Goal: Task Accomplishment & Management: Manage account settings

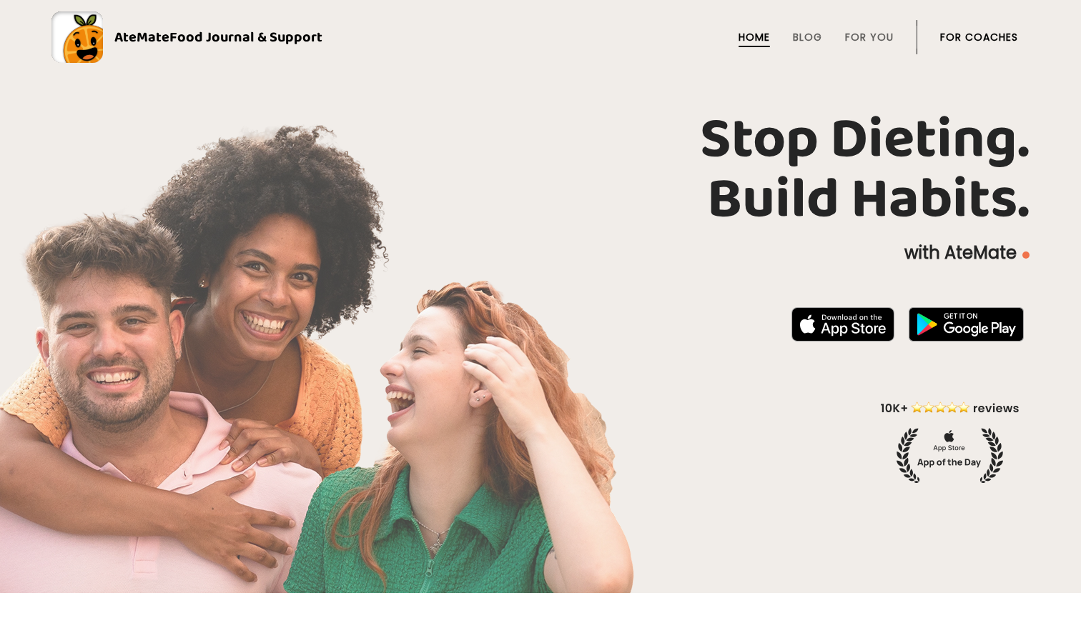
click at [955, 35] on link "For Coaches" at bounding box center [979, 36] width 78 height 11
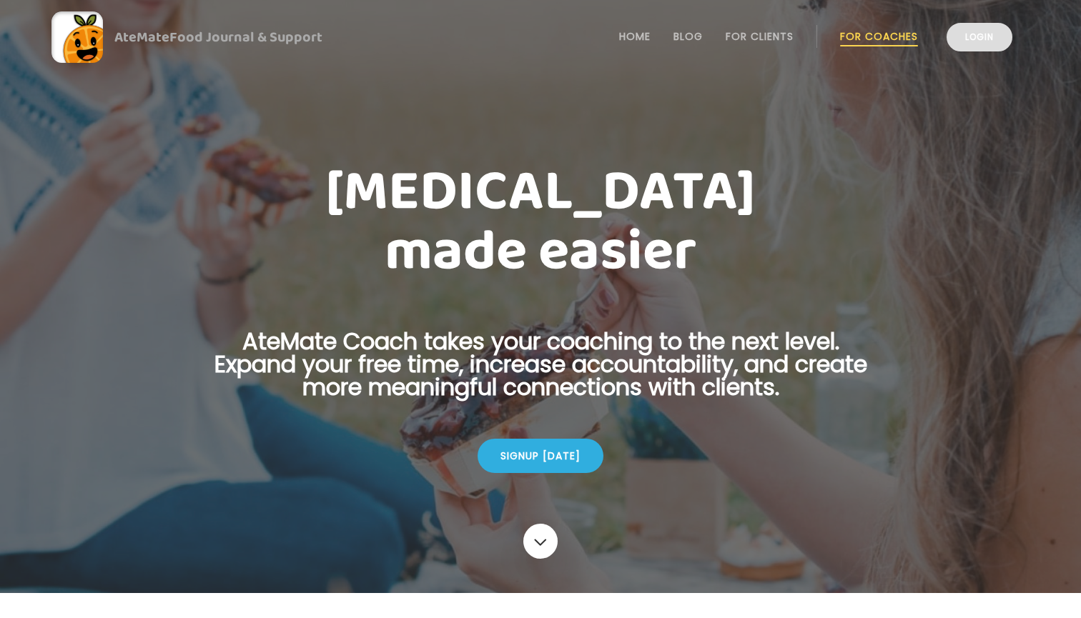
click at [967, 44] on link "Login" at bounding box center [980, 37] width 66 height 29
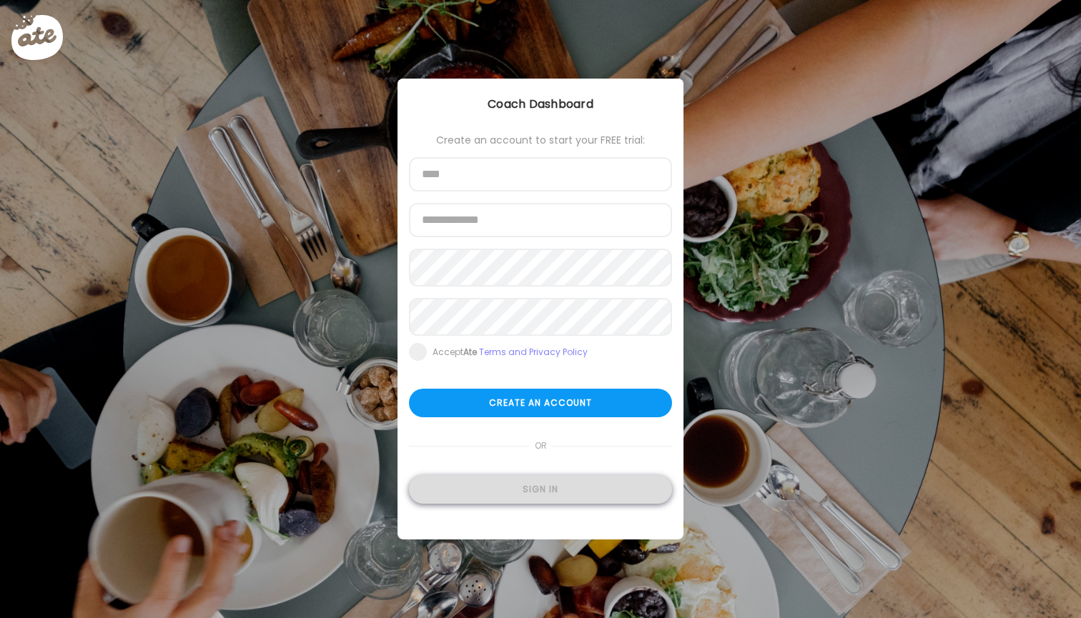
click at [574, 494] on div "Sign in" at bounding box center [540, 489] width 263 height 29
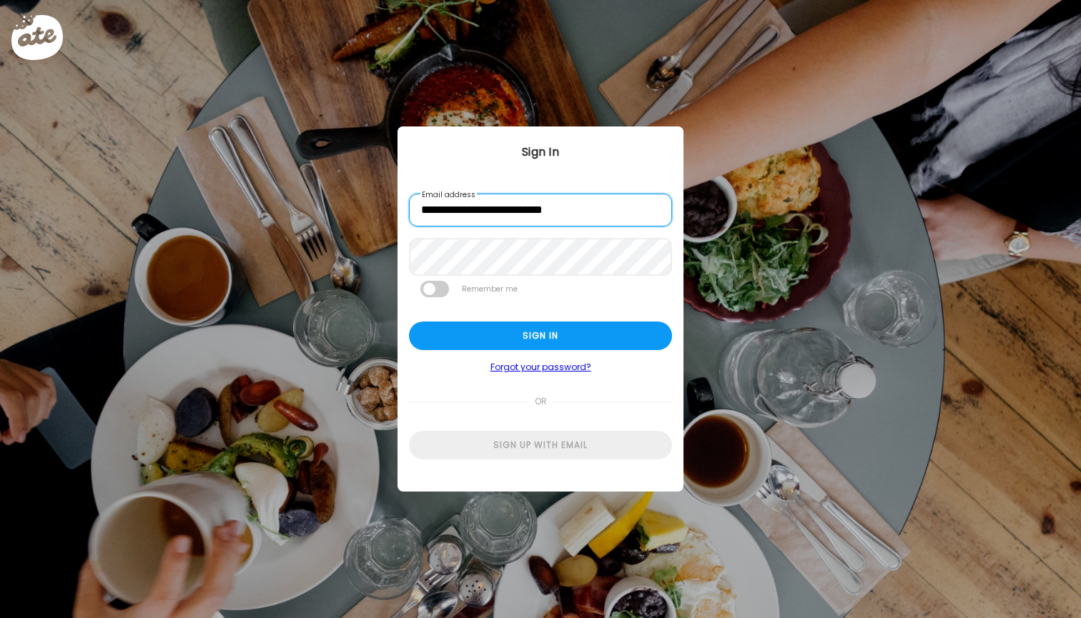
type input "**********"
click at [568, 340] on div "Sign in" at bounding box center [540, 336] width 263 height 29
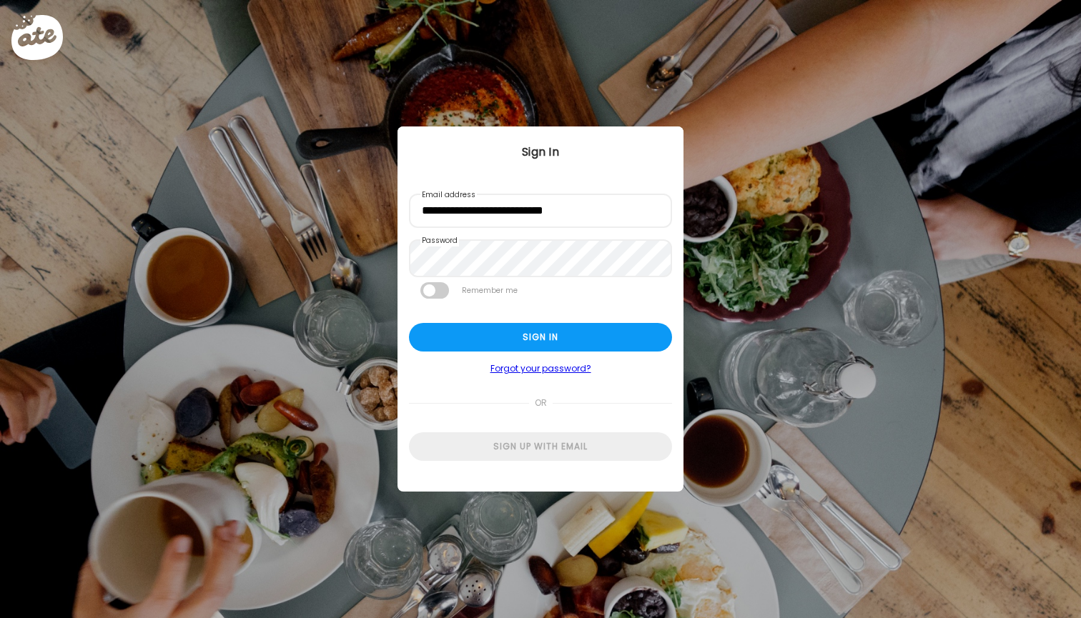
type input "**********"
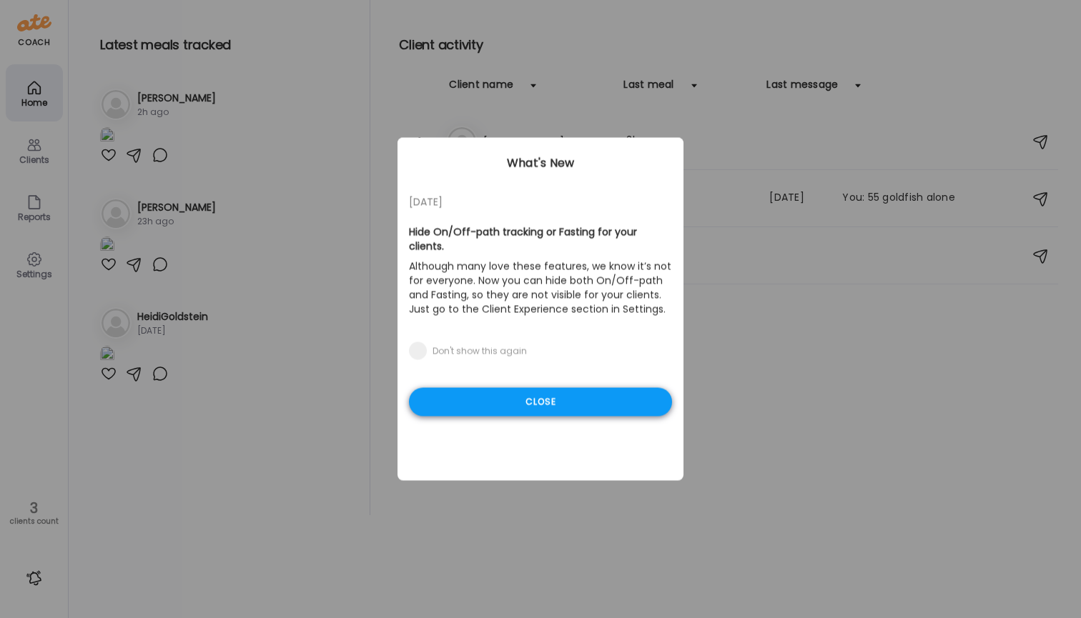
click at [577, 403] on div "Close" at bounding box center [540, 402] width 263 height 29
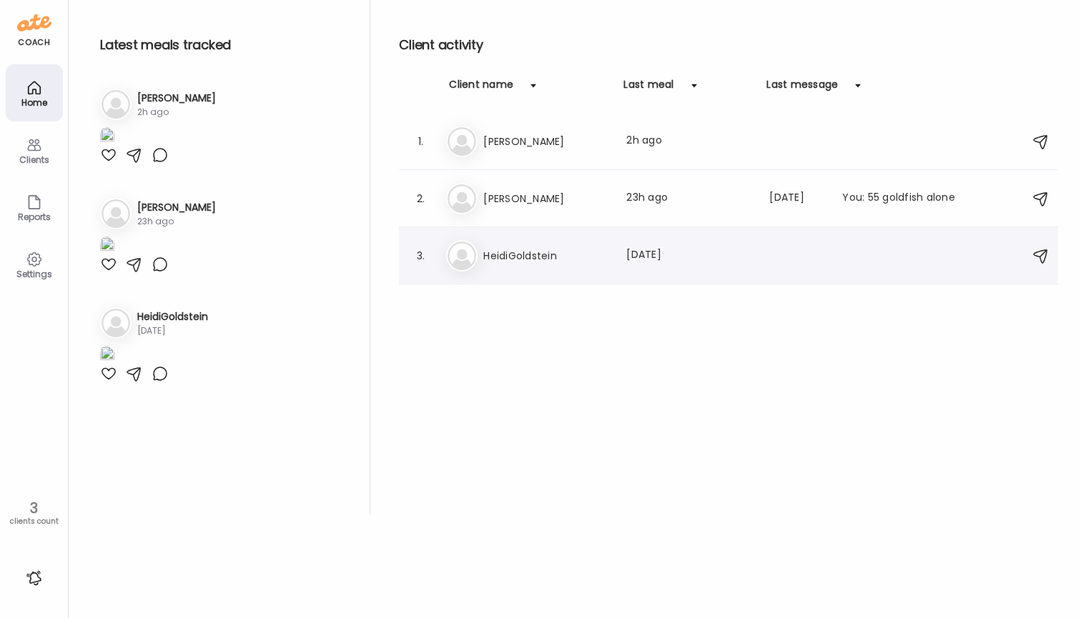
click at [578, 245] on div "He HeidiGoldstein Last meal: 1d ago" at bounding box center [730, 255] width 569 height 31
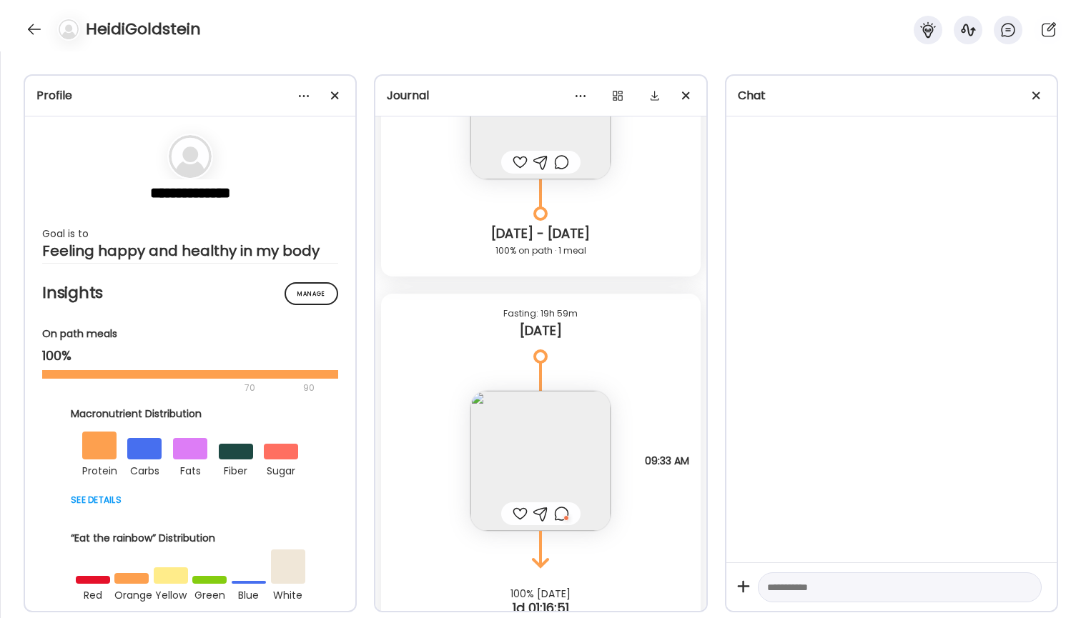
scroll to position [1934, 0]
click at [565, 417] on img at bounding box center [540, 465] width 140 height 140
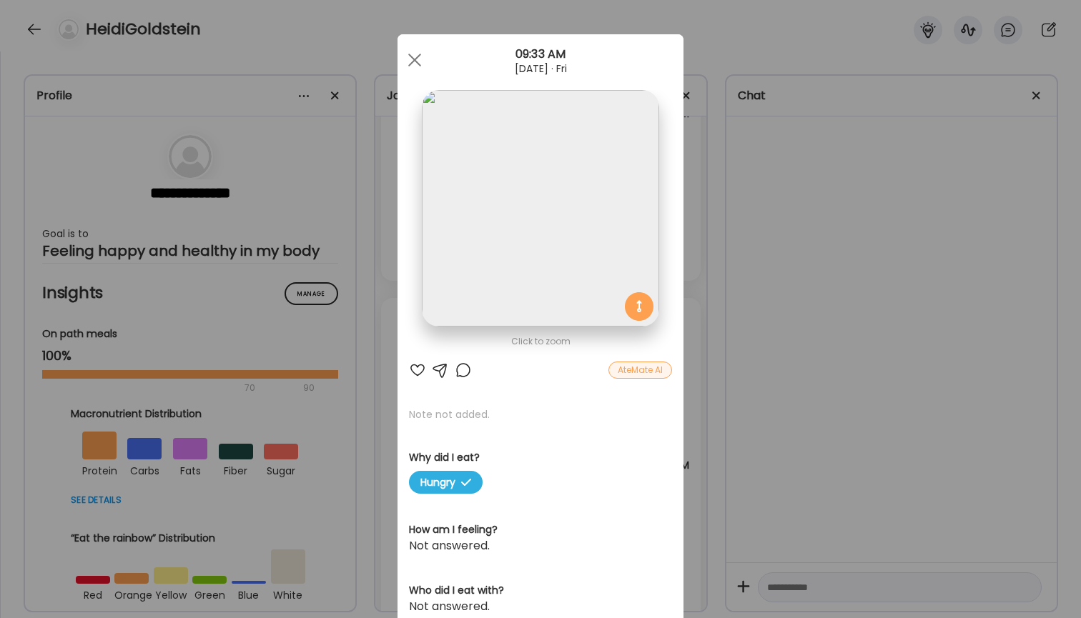
click at [711, 212] on div "Ate Coach Dashboard Wahoo! It’s official Take a moment to set up your Coach Pro…" at bounding box center [540, 309] width 1081 height 618
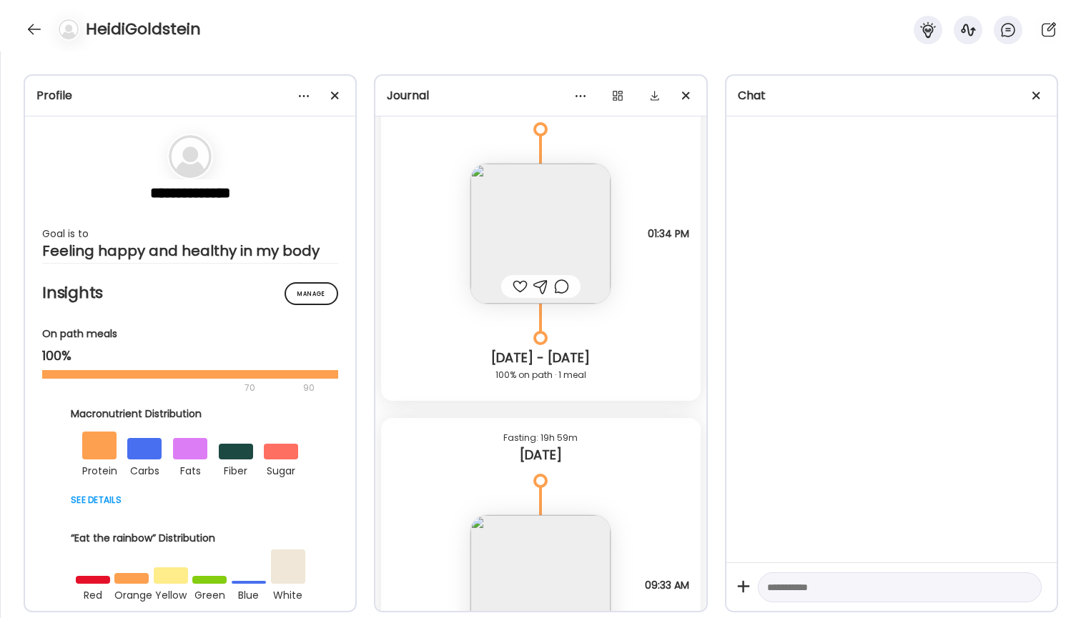
scroll to position [1679, 0]
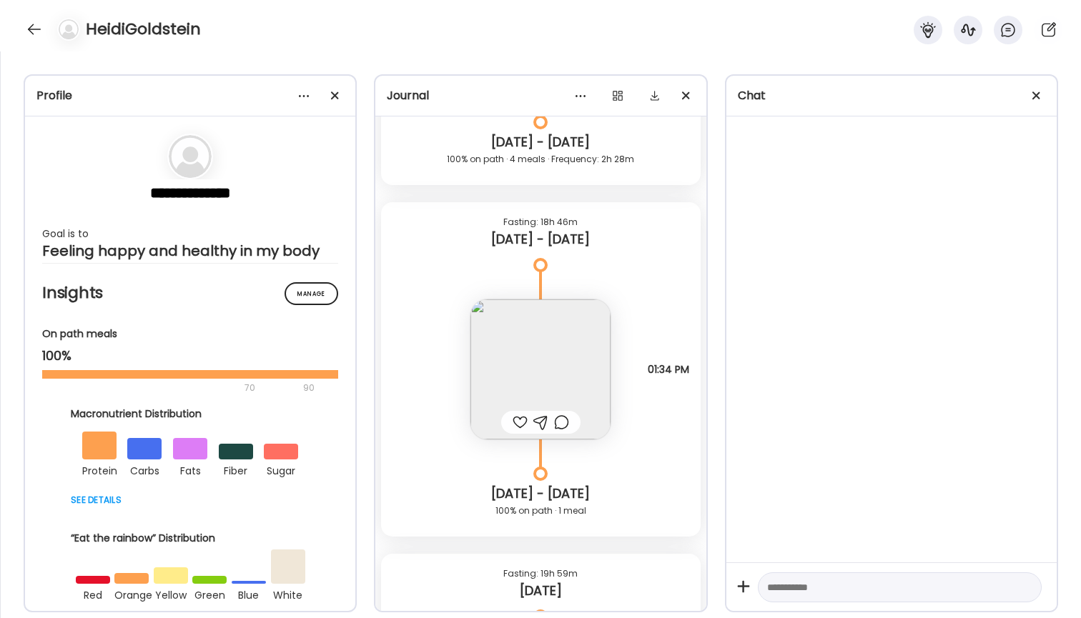
click at [558, 344] on img at bounding box center [540, 370] width 140 height 140
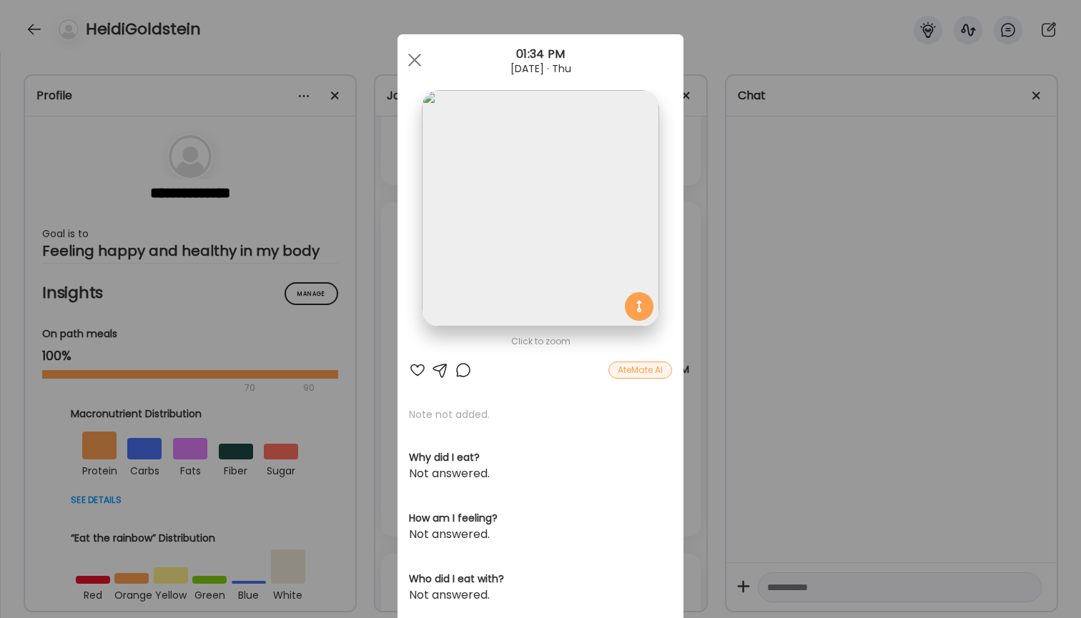
click at [698, 172] on div "Ate Coach Dashboard Wahoo! It’s official Take a moment to set up your Coach Pro…" at bounding box center [540, 309] width 1081 height 618
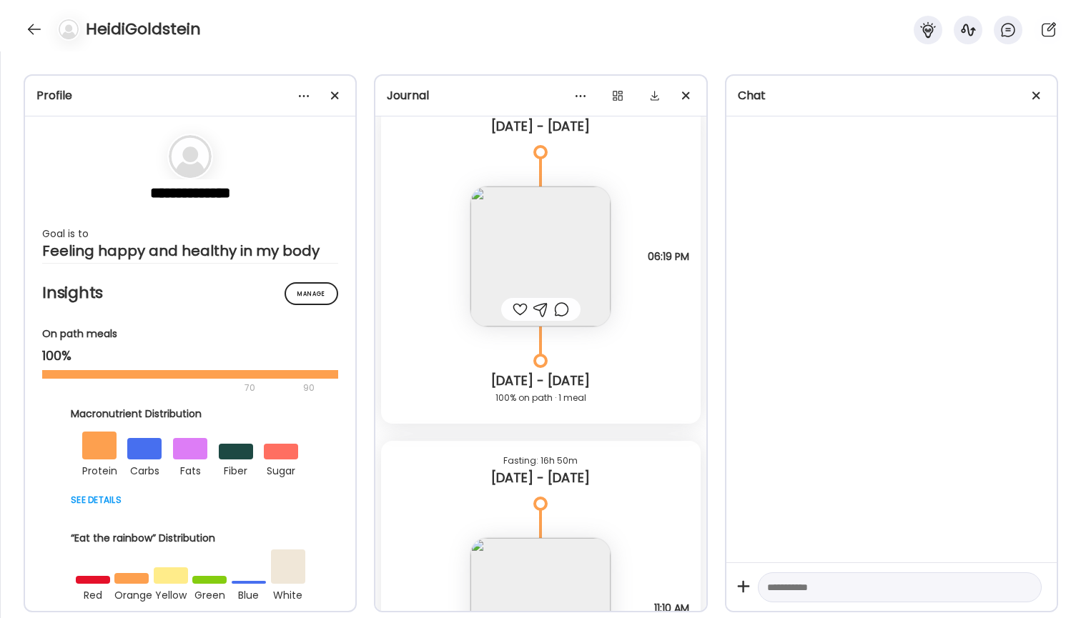
scroll to position [450, 0]
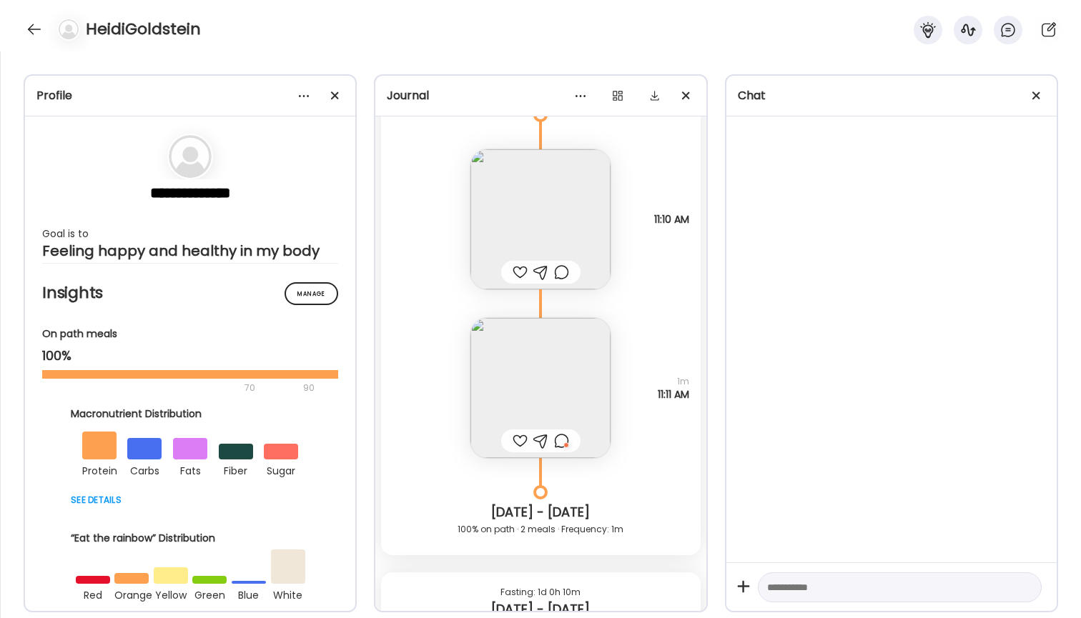
click at [570, 229] on img at bounding box center [540, 219] width 140 height 140
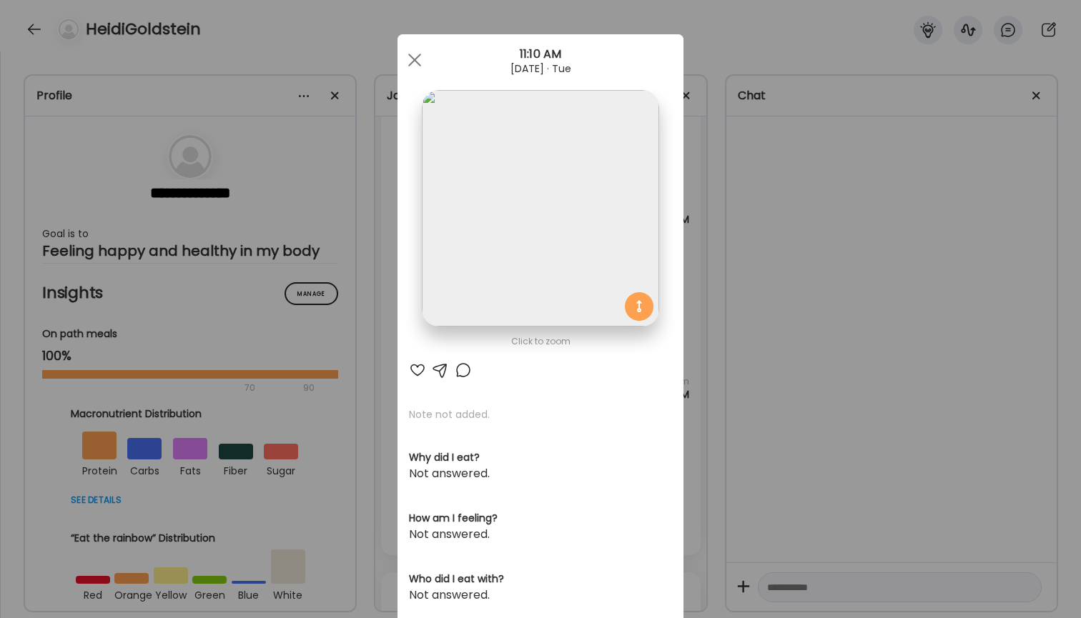
click at [687, 204] on div "Ate Coach Dashboard Wahoo! It’s official Take a moment to set up your Coach Pro…" at bounding box center [540, 309] width 1081 height 618
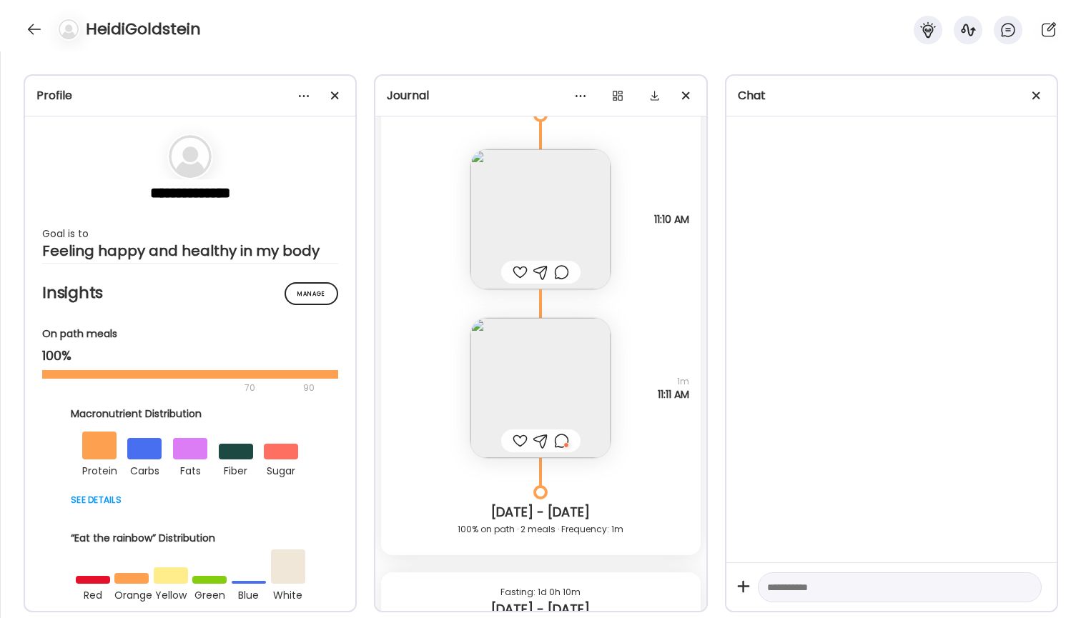
click at [543, 387] on img at bounding box center [540, 388] width 140 height 140
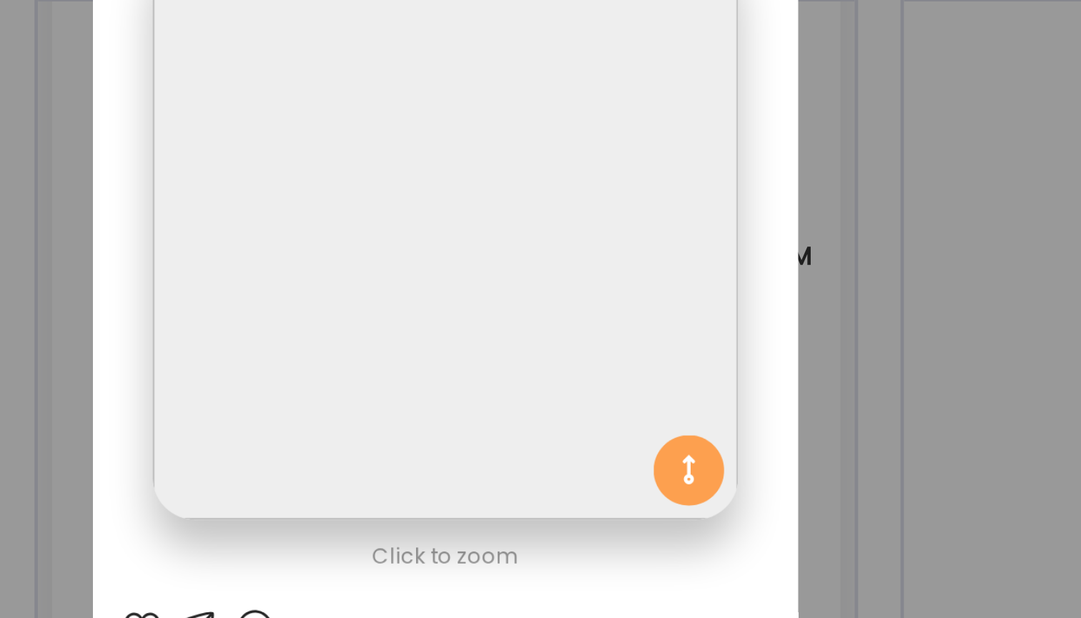
click at [339, 91] on div "Ate Coach Dashboard Wahoo! It’s official Take a moment to set up your Coach Pro…" at bounding box center [540, 309] width 1081 height 618
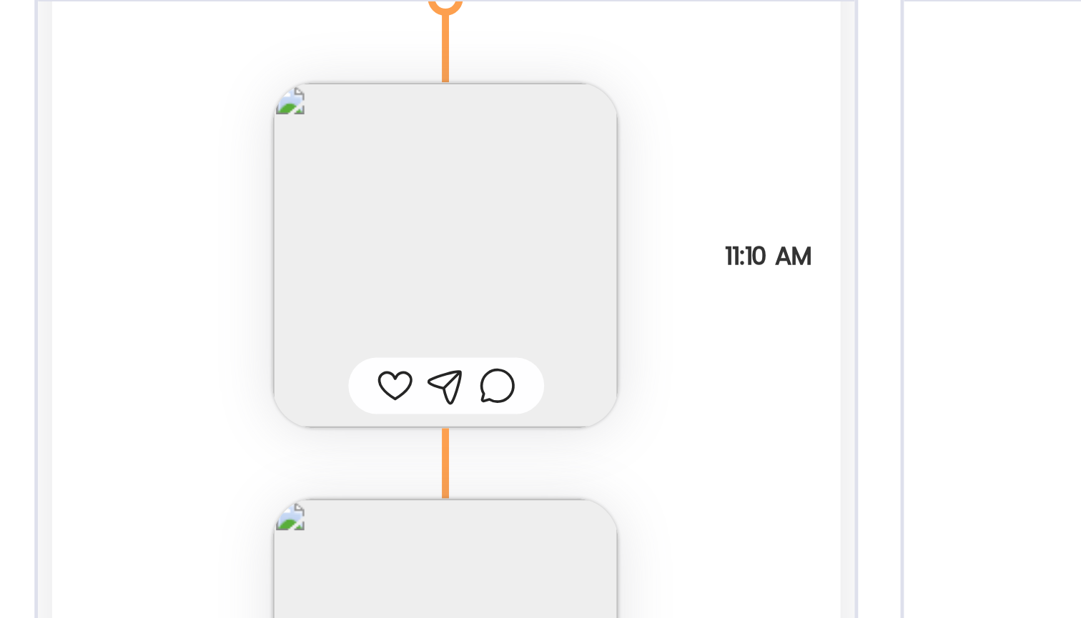
scroll to position [949, 0]
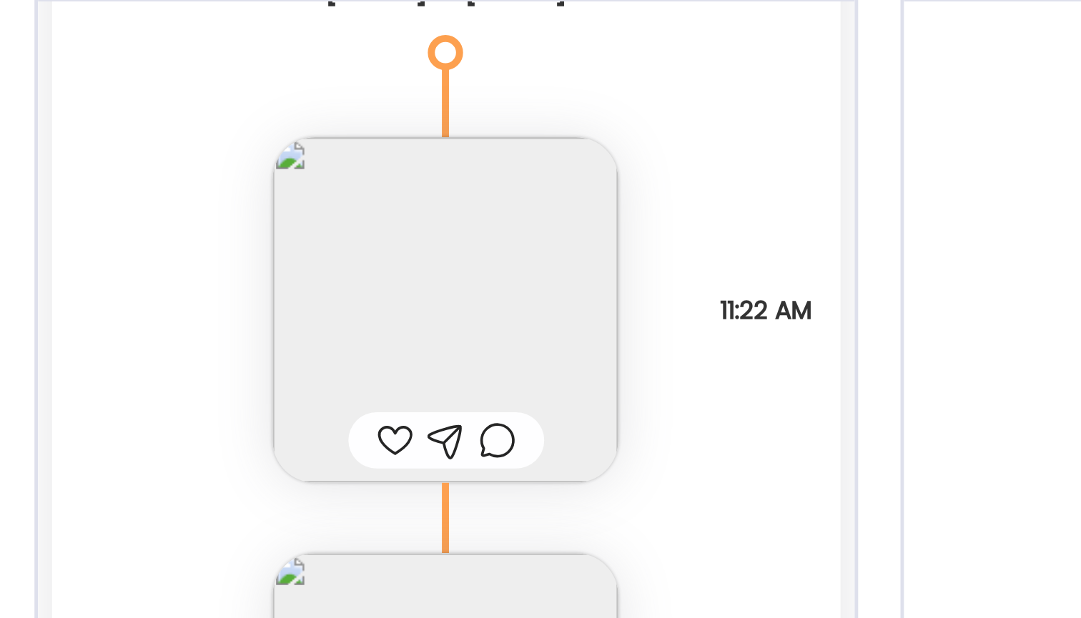
click at [470, 172] on img at bounding box center [540, 242] width 140 height 140
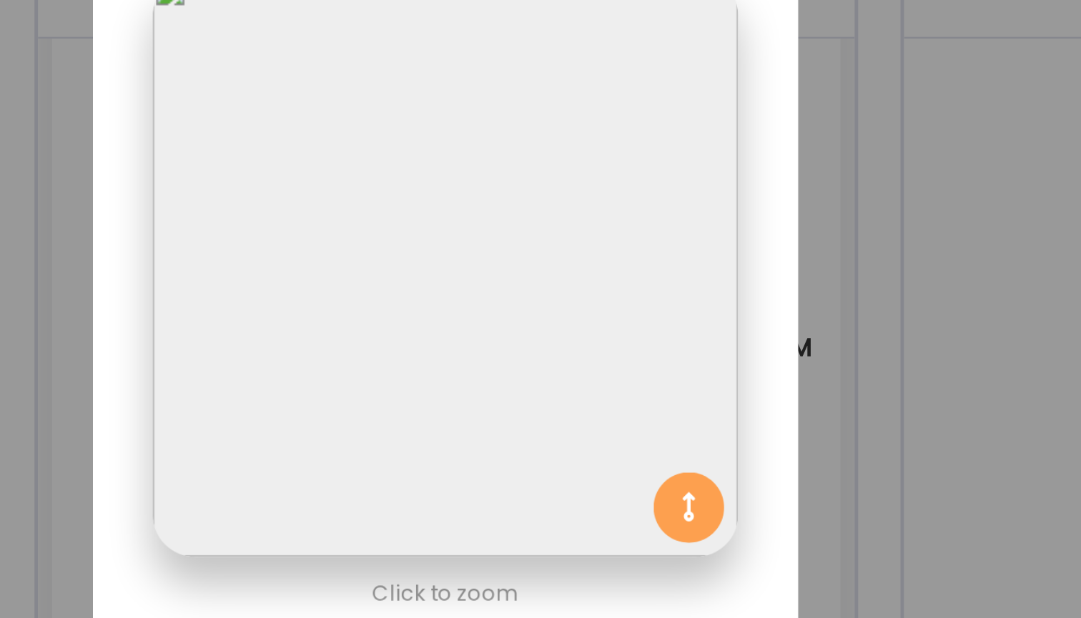
click at [397, 90] on section at bounding box center [540, 224] width 286 height 269
click at [345, 71] on div "Ate Coach Dashboard Wahoo! It’s official Take a moment to set up your Coach Pro…" at bounding box center [540, 309] width 1081 height 618
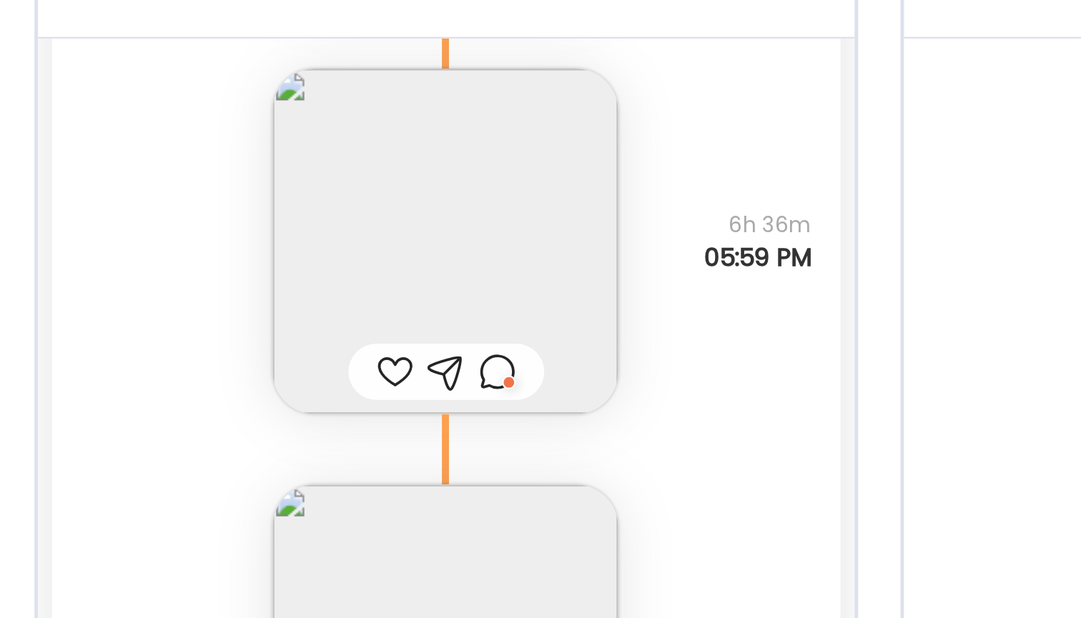
scroll to position [1310, 0]
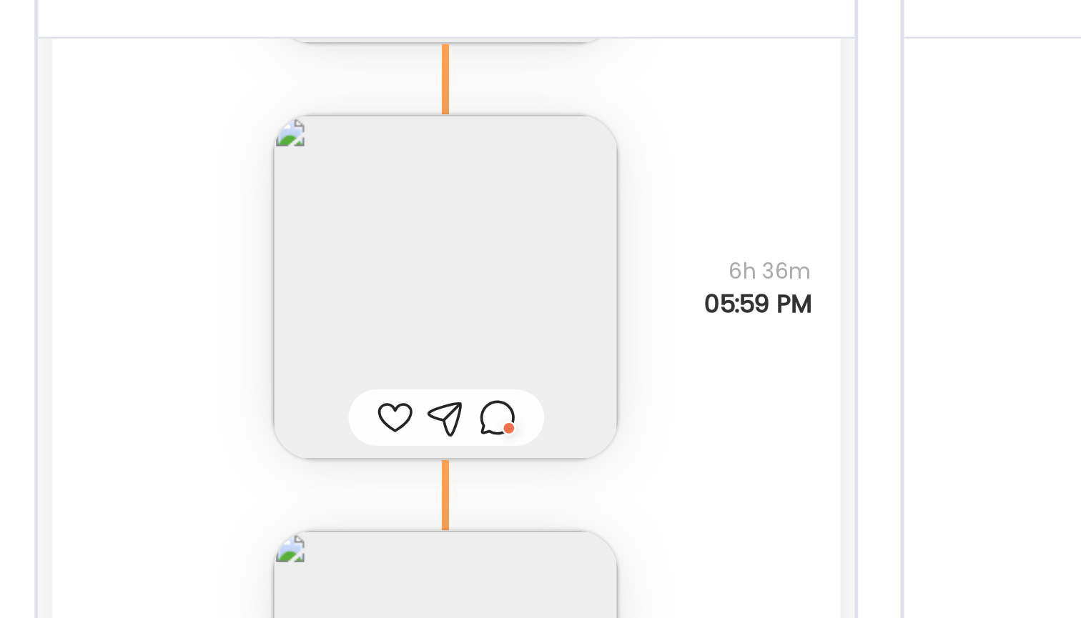
click at [470, 147] on img at bounding box center [540, 217] width 140 height 140
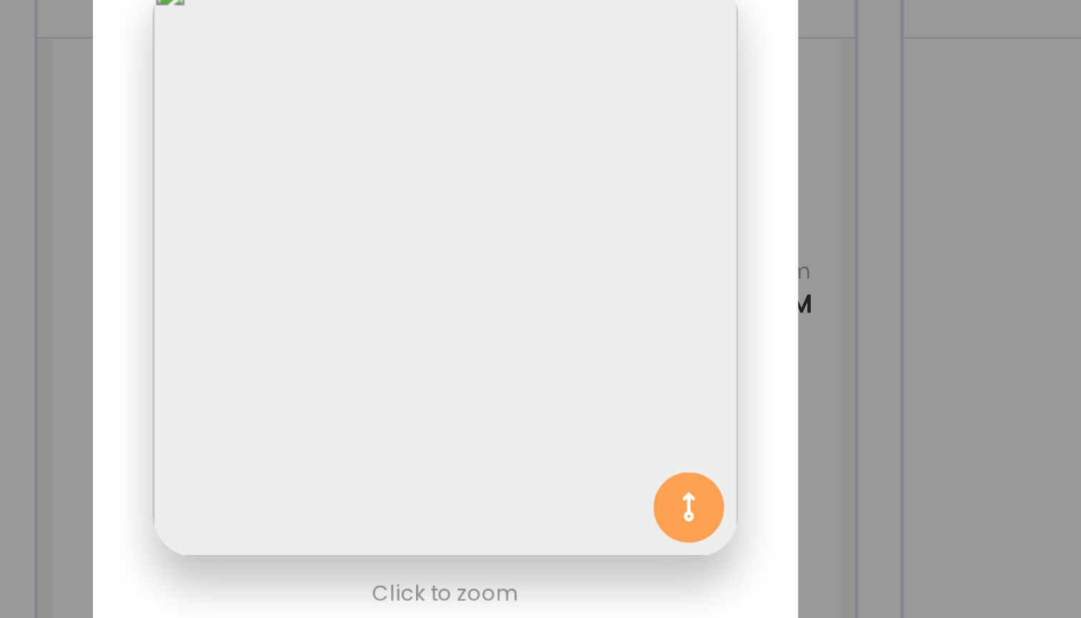
click at [335, 92] on div "Ate Coach Dashboard Wahoo! It’s official Take a moment to set up your Coach Pro…" at bounding box center [540, 309] width 1081 height 618
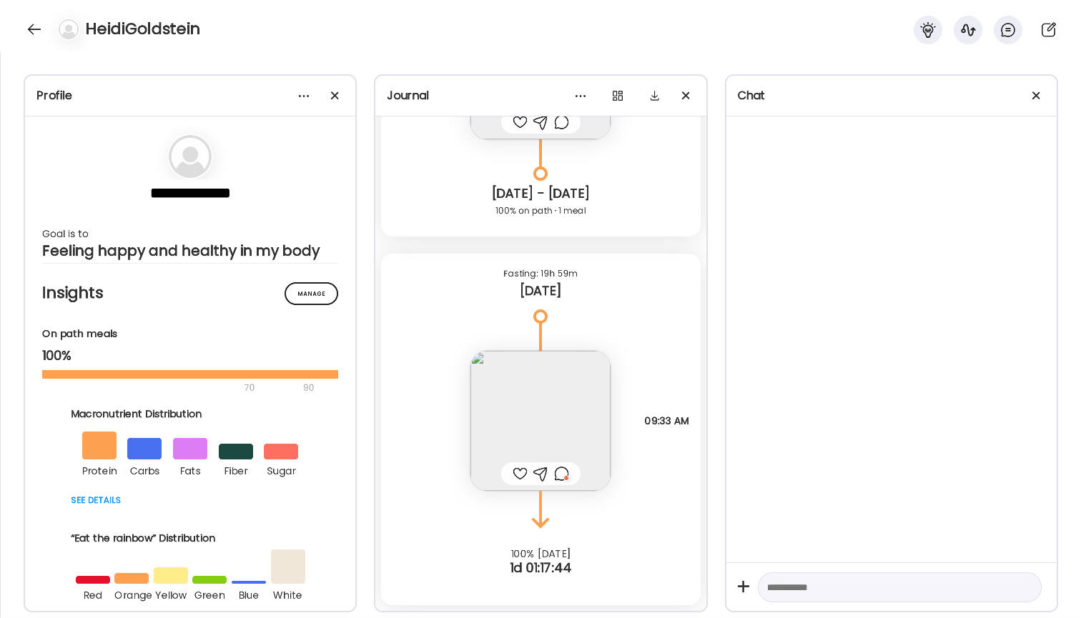
scroll to position [1979, 0]
click at [570, 470] on div at bounding box center [540, 474] width 79 height 23
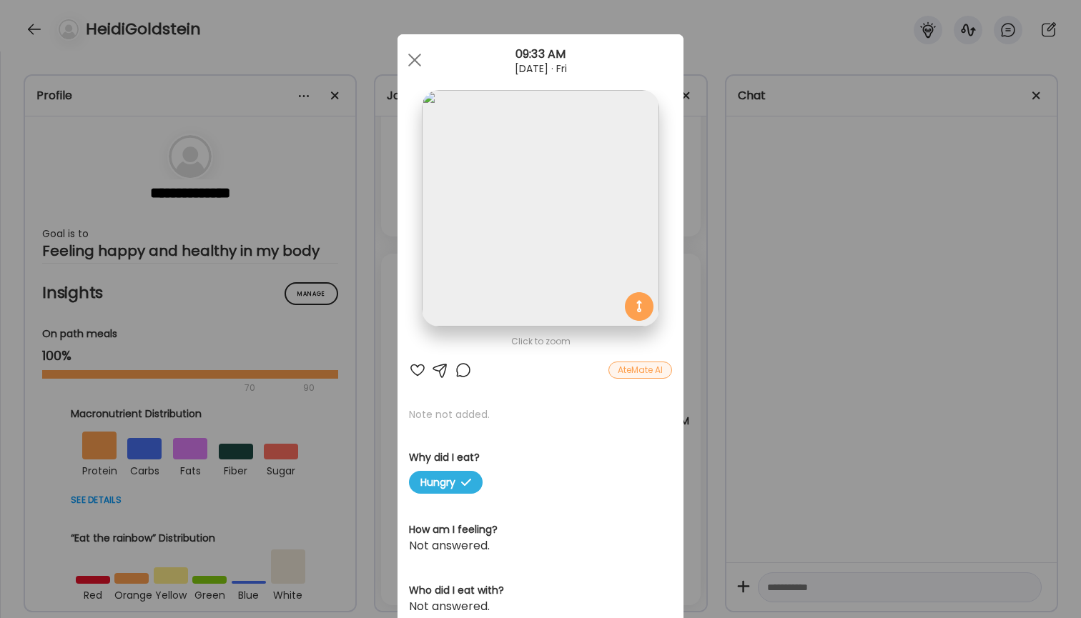
scroll to position [287, 0]
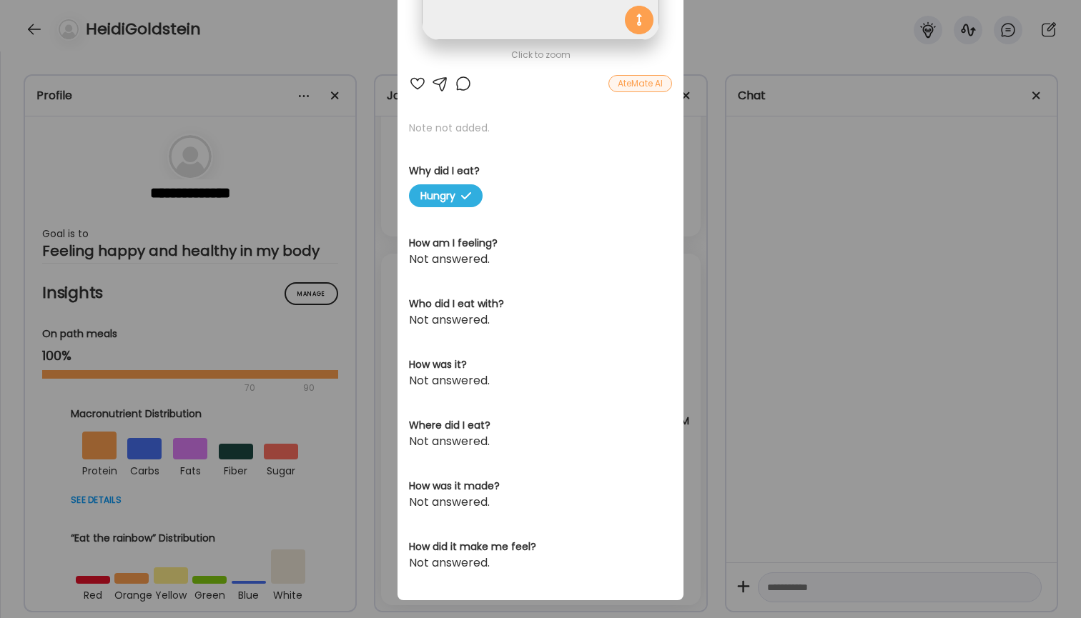
click at [726, 418] on div "Ate Coach Dashboard Wahoo! It’s official Take a moment to set up your Coach Pro…" at bounding box center [540, 309] width 1081 height 618
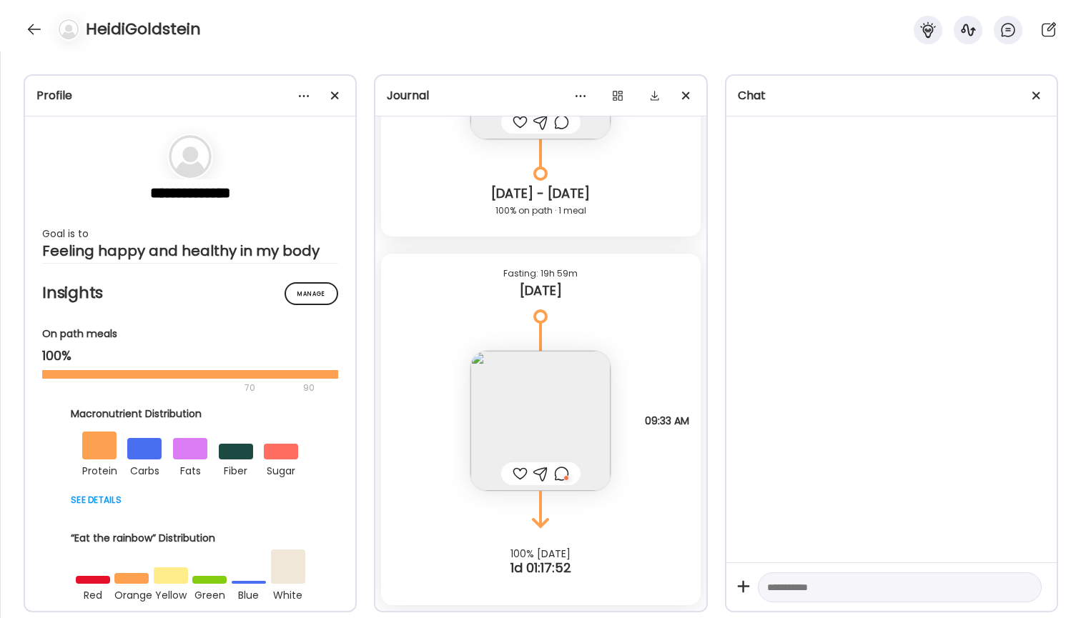
click at [568, 473] on div at bounding box center [561, 473] width 15 height 17
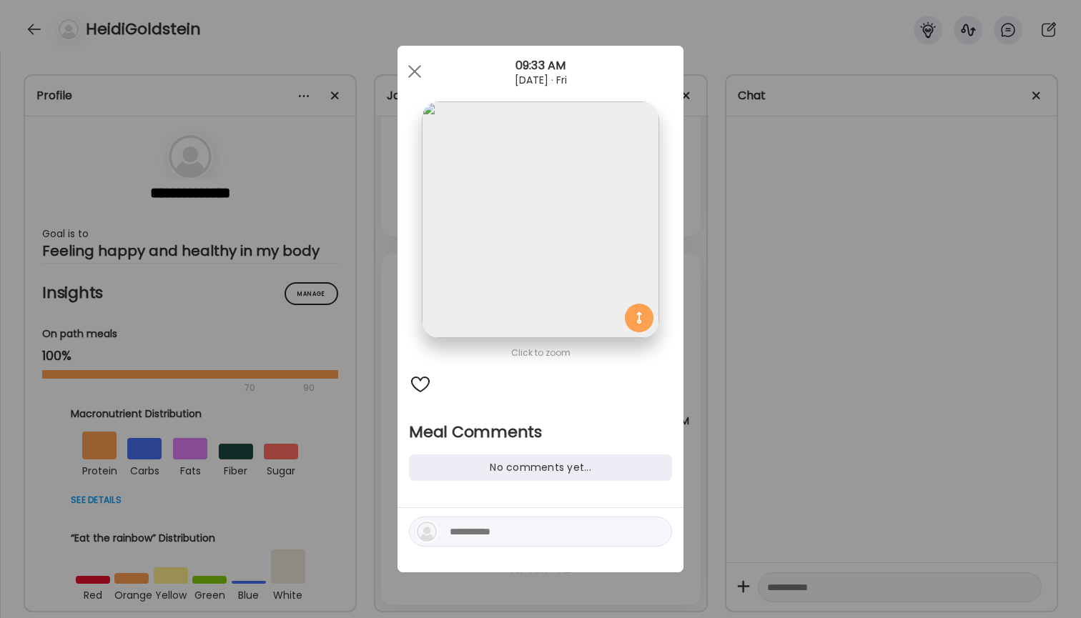
scroll to position [0, 0]
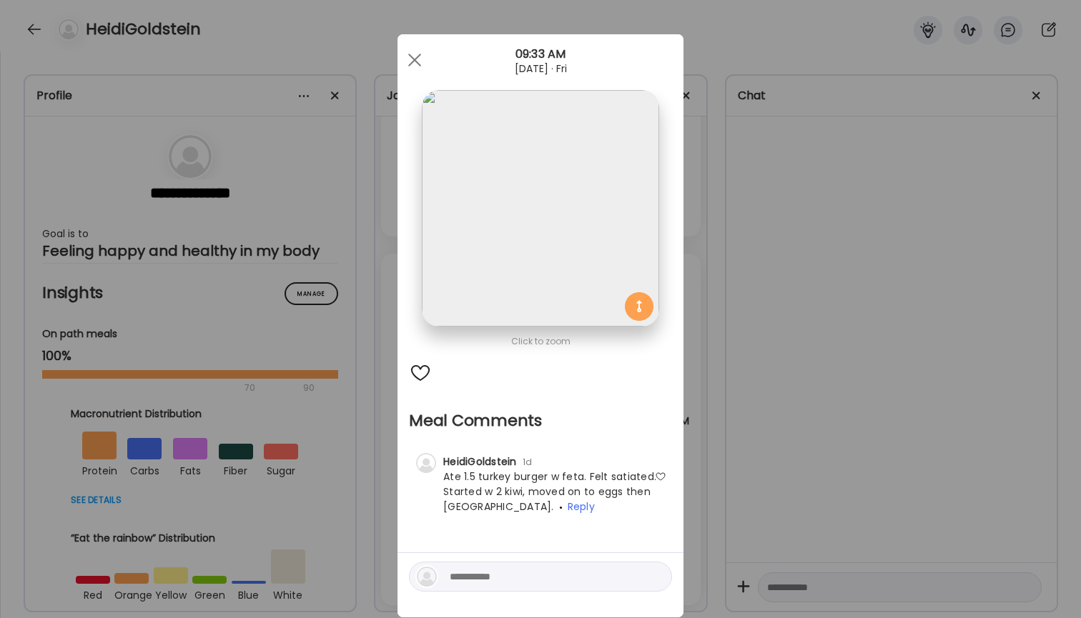
click at [424, 383] on div at bounding box center [420, 373] width 23 height 23
click at [768, 384] on div "Ate Coach Dashboard Wahoo! It’s official Take a moment to set up your Coach Pro…" at bounding box center [540, 309] width 1081 height 618
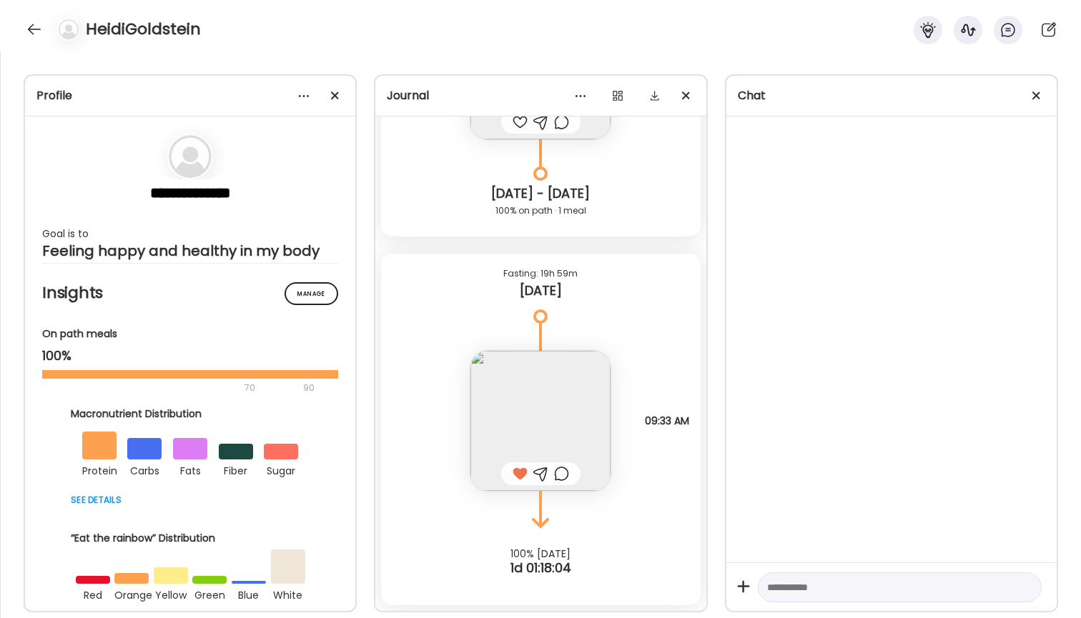
scroll to position [1979, 0]
click at [21, 26] on div "HeidiGoldstein" at bounding box center [540, 25] width 1081 height 51
click at [34, 29] on div at bounding box center [34, 29] width 23 height 23
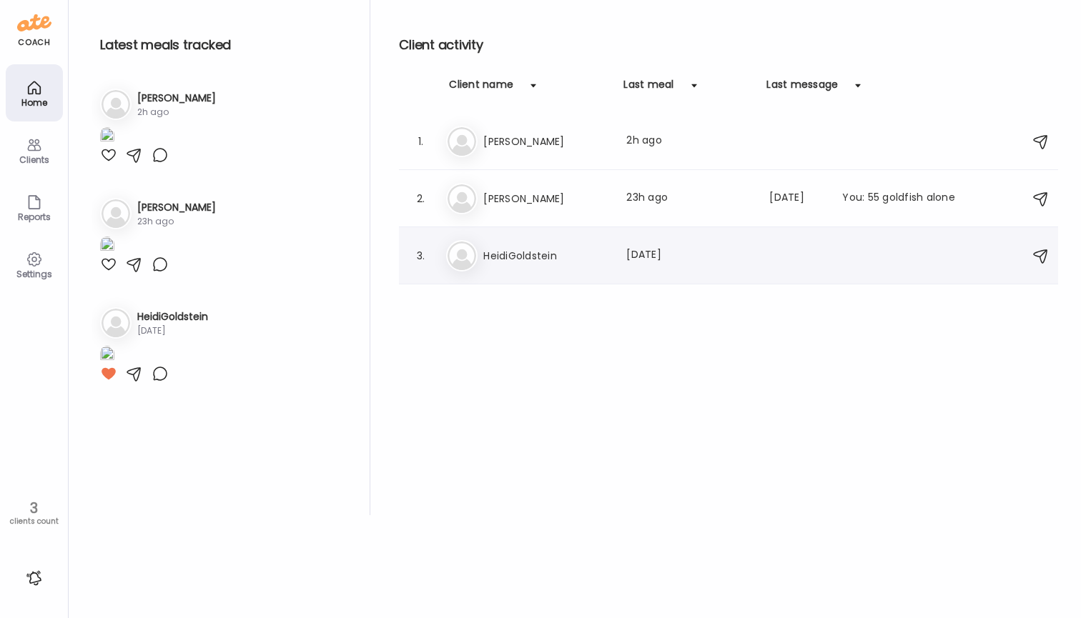
click at [492, 252] on h3 "HeidiGoldstein" at bounding box center [546, 255] width 126 height 17
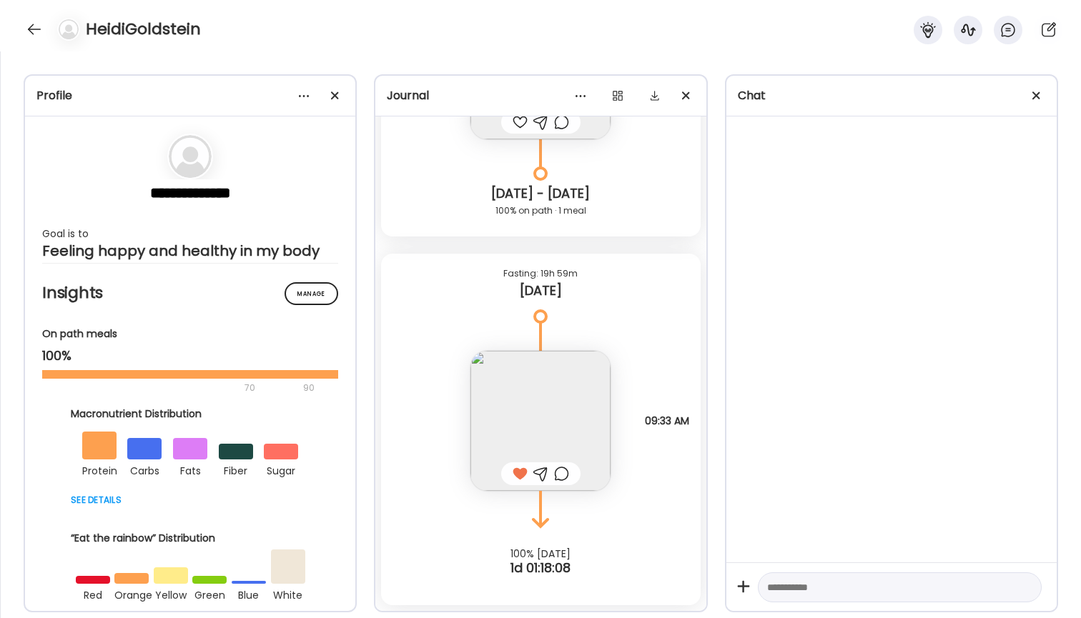
scroll to position [1898, 0]
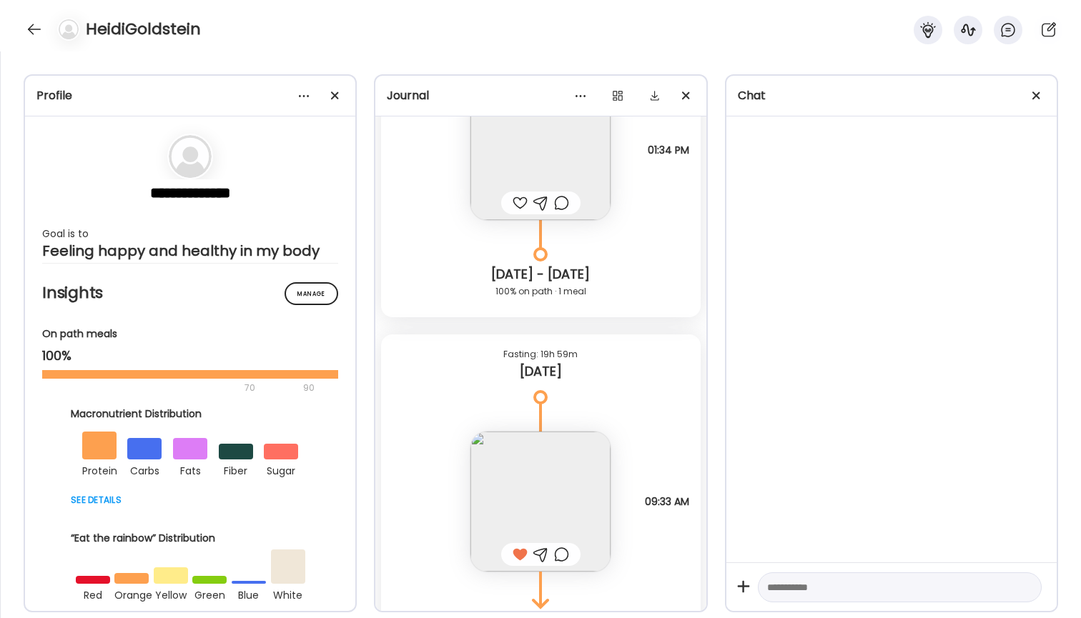
click at [20, 29] on div "HeidiGoldstein" at bounding box center [540, 25] width 1081 height 51
click at [38, 30] on div at bounding box center [34, 29] width 23 height 23
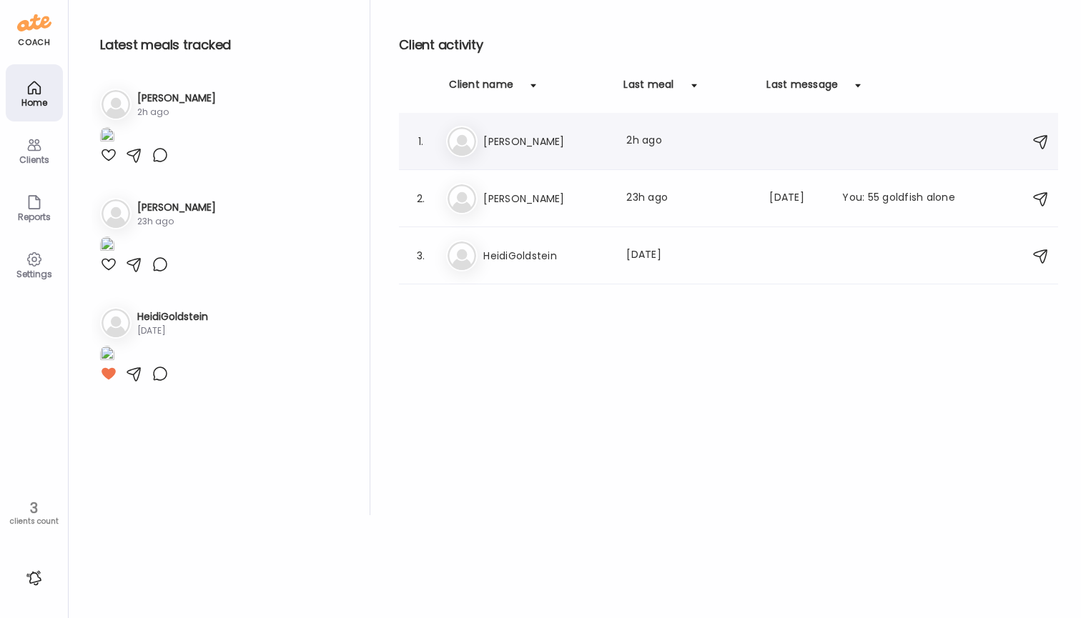
click at [474, 146] on img at bounding box center [462, 141] width 29 height 29
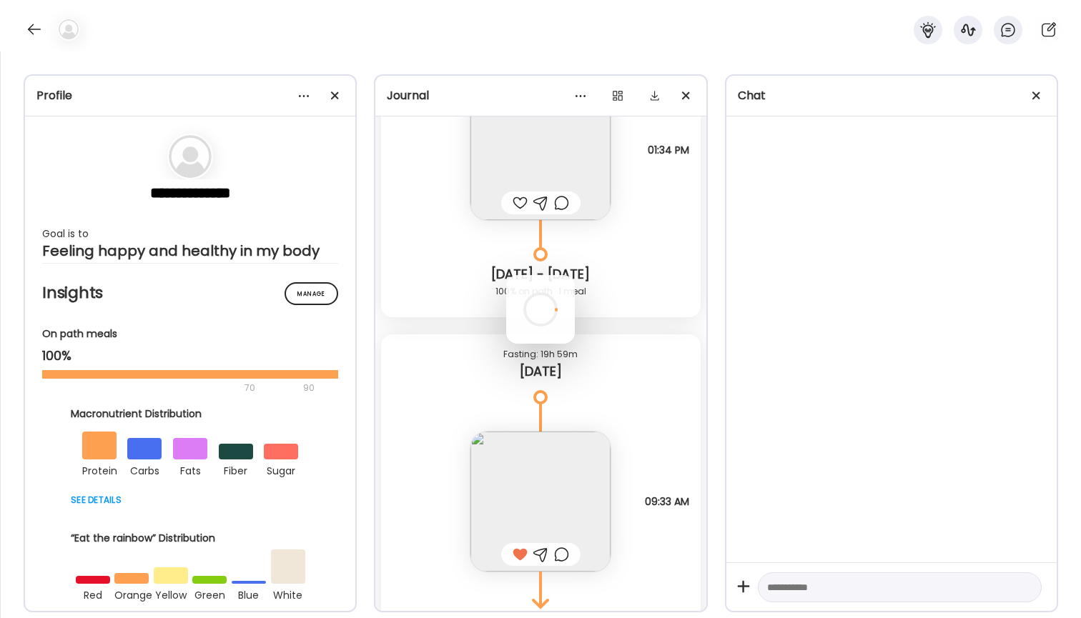
scroll to position [1781, 0]
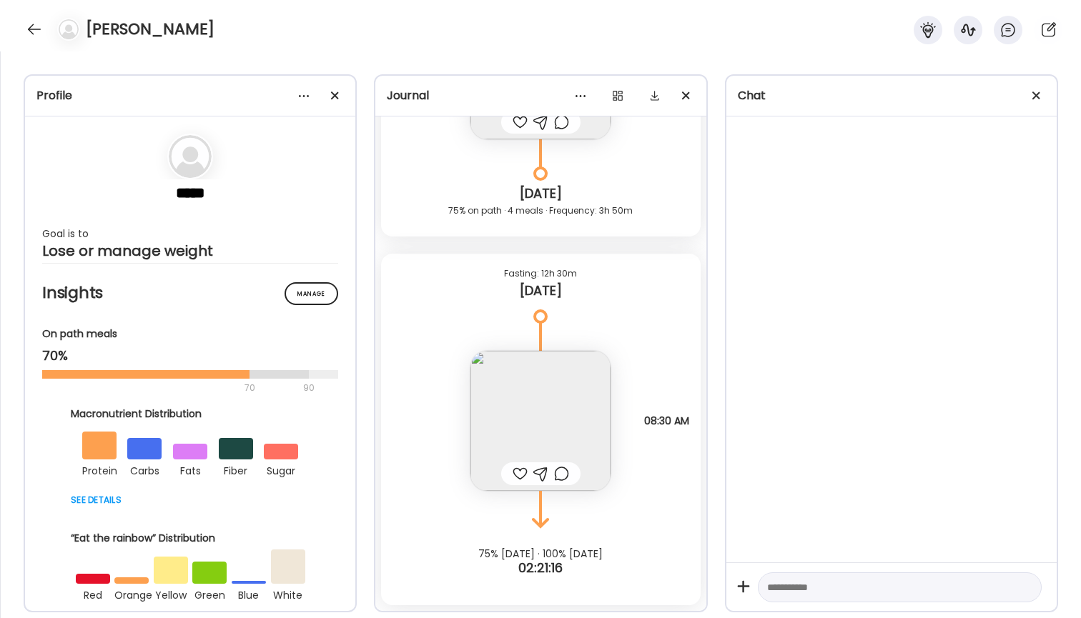
click at [568, 390] on img at bounding box center [540, 421] width 140 height 140
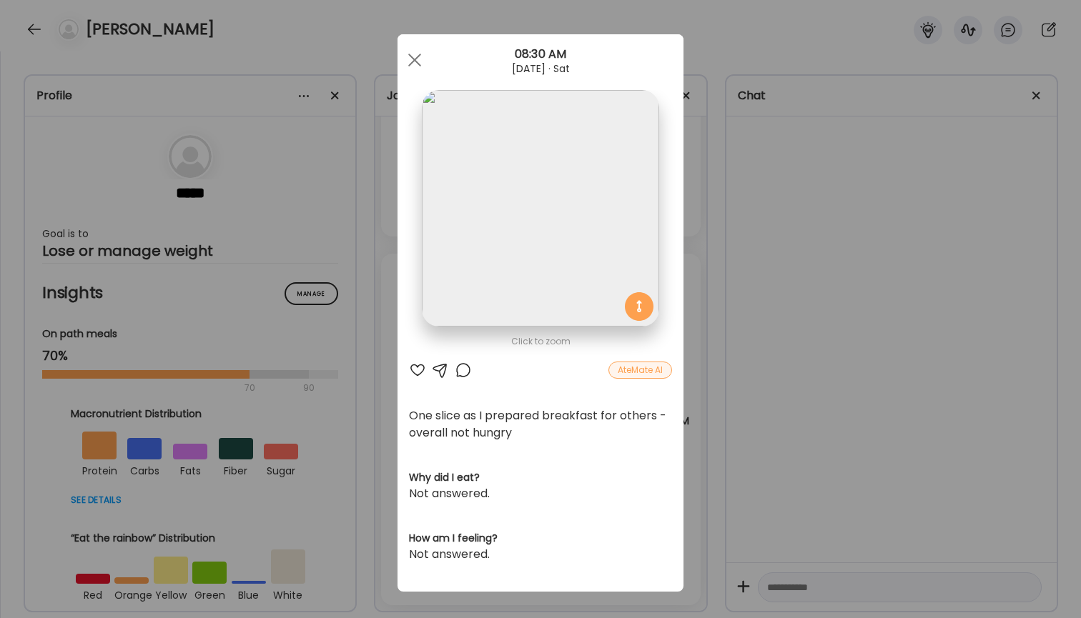
click at [765, 257] on div "Ate Coach Dashboard Wahoo! It’s official Take a moment to set up your Coach Pro…" at bounding box center [540, 309] width 1081 height 618
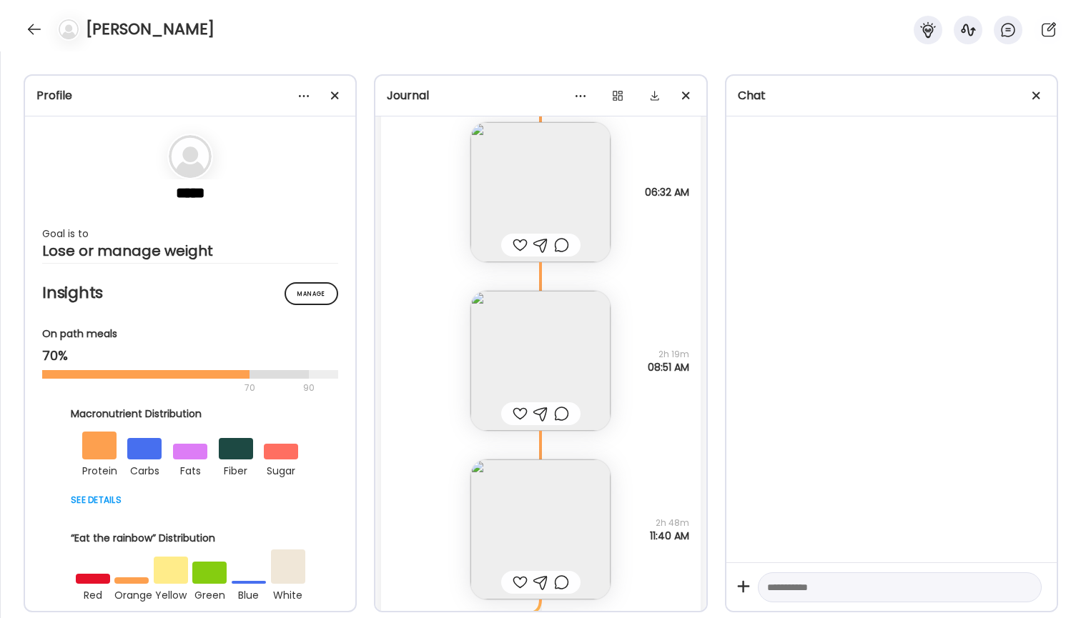
scroll to position [282, 0]
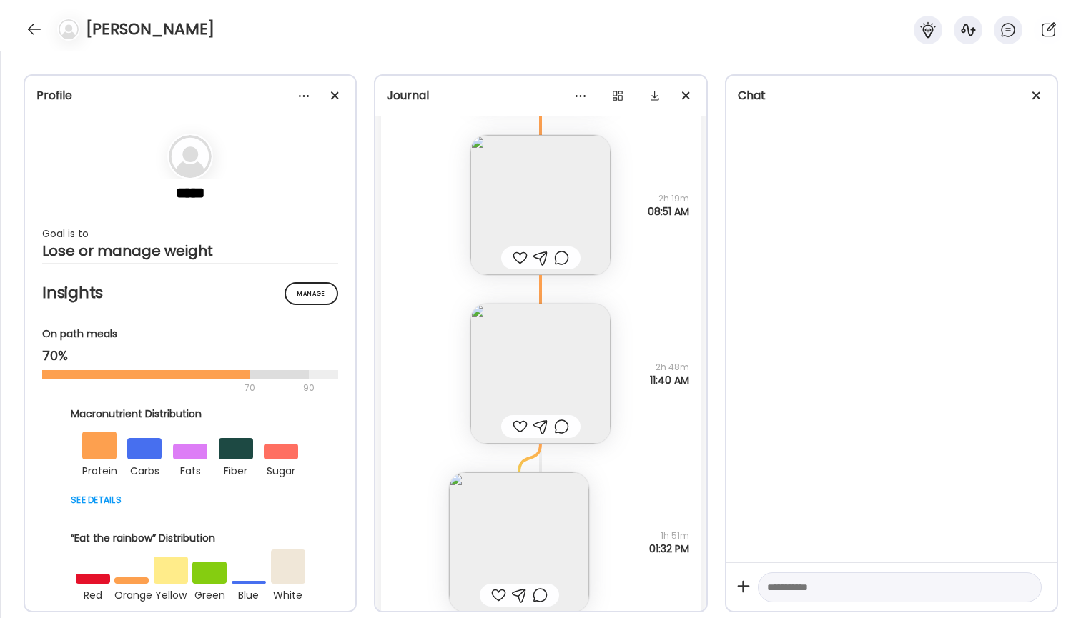
click at [545, 392] on img at bounding box center [540, 374] width 140 height 140
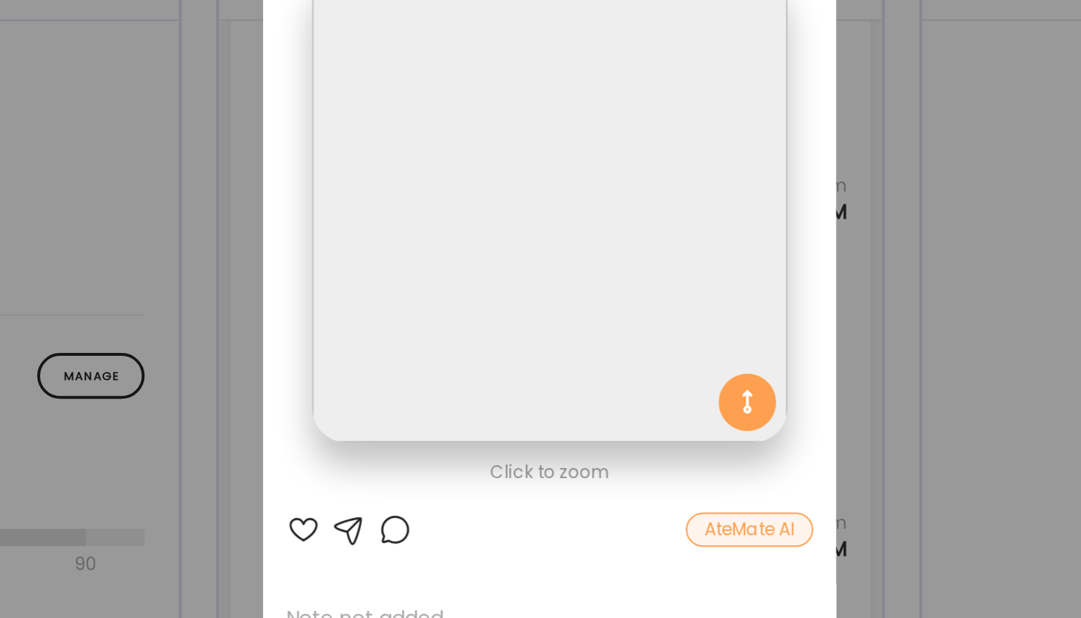
click at [449, 112] on div "Ate Coach Dashboard Wahoo! It’s official Take a moment to set up your Coach Pro…" at bounding box center [540, 309] width 1081 height 618
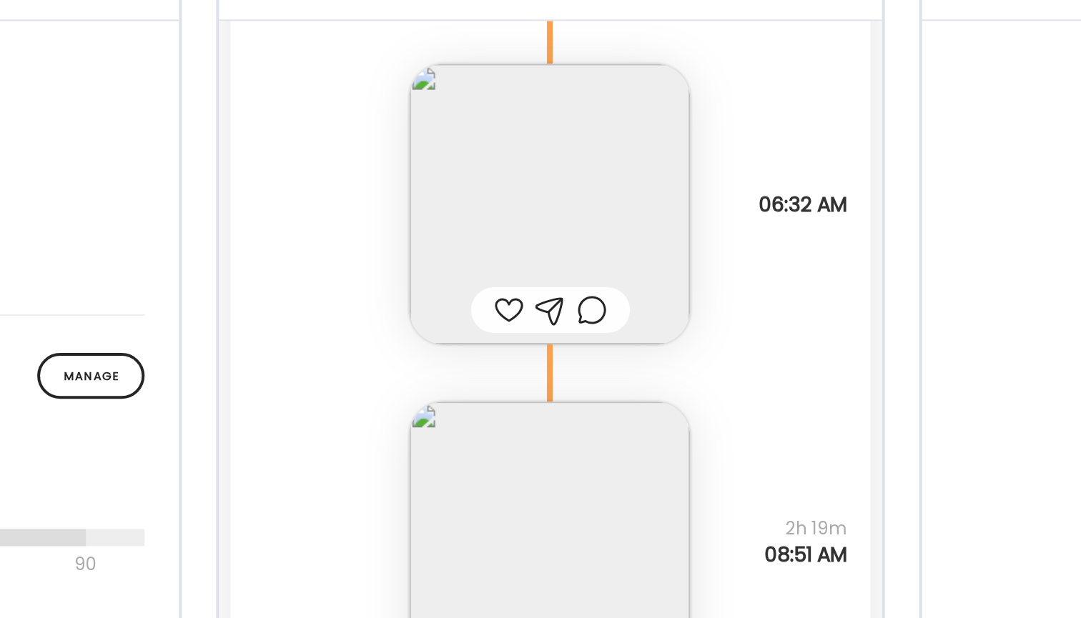
scroll to position [275, 0]
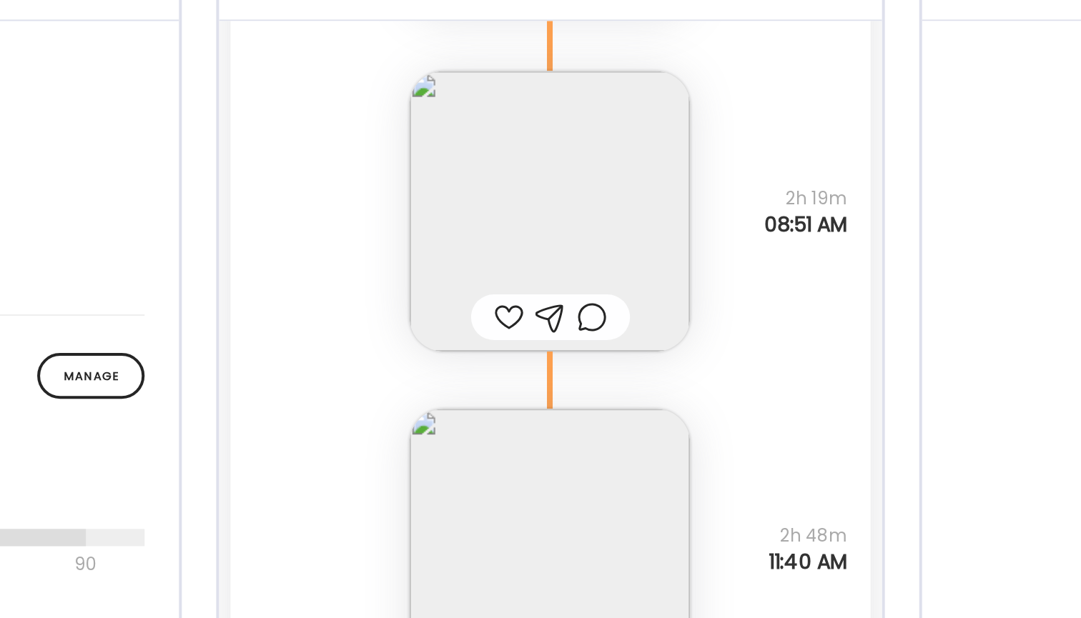
click at [470, 142] on img at bounding box center [540, 212] width 140 height 140
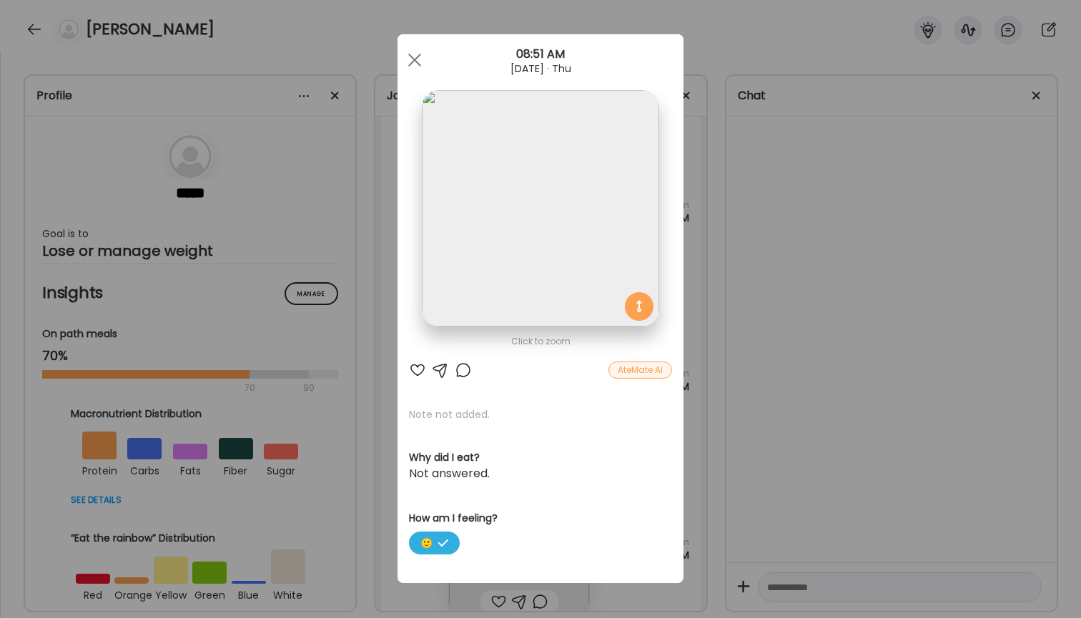
click at [746, 197] on div "Ate Coach Dashboard Wahoo! It’s official Take a moment to set up your Coach Pro…" at bounding box center [540, 309] width 1081 height 618
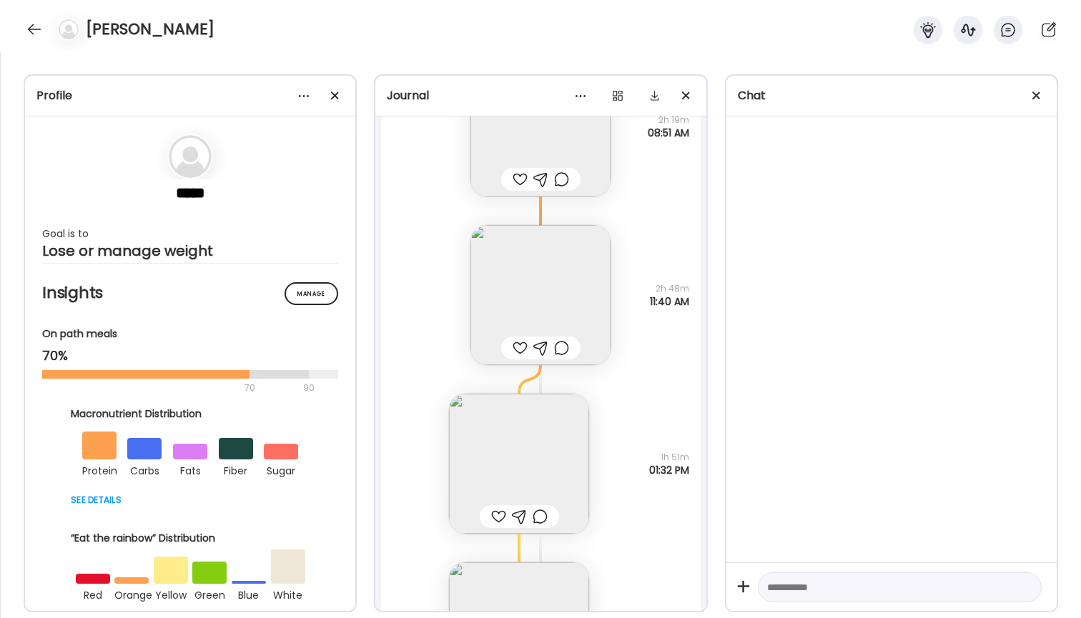
scroll to position [373, 0]
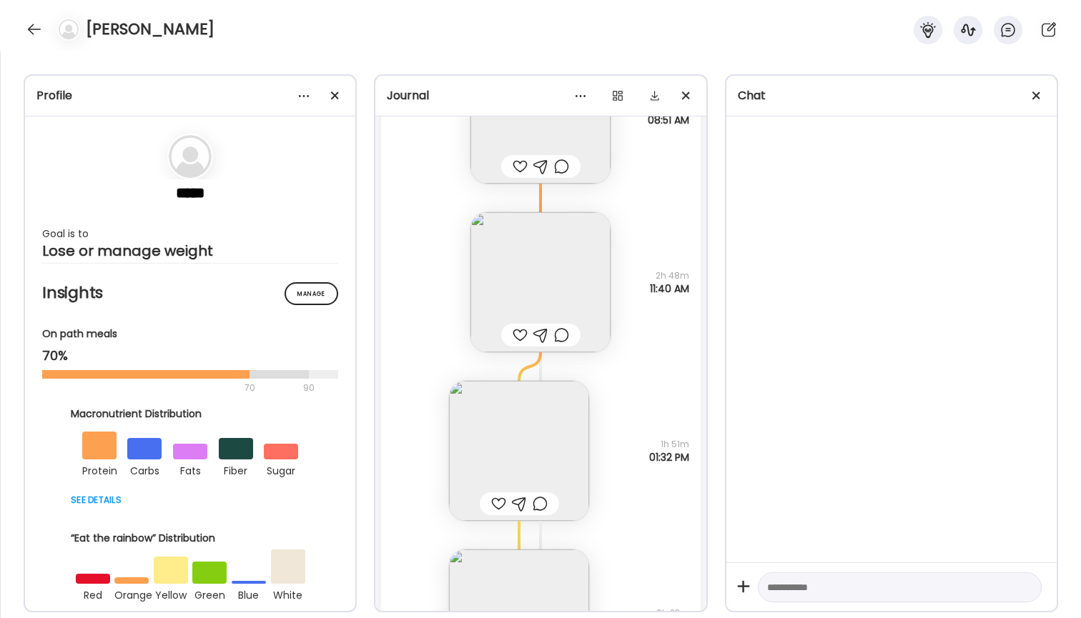
click at [514, 267] on img at bounding box center [540, 282] width 140 height 140
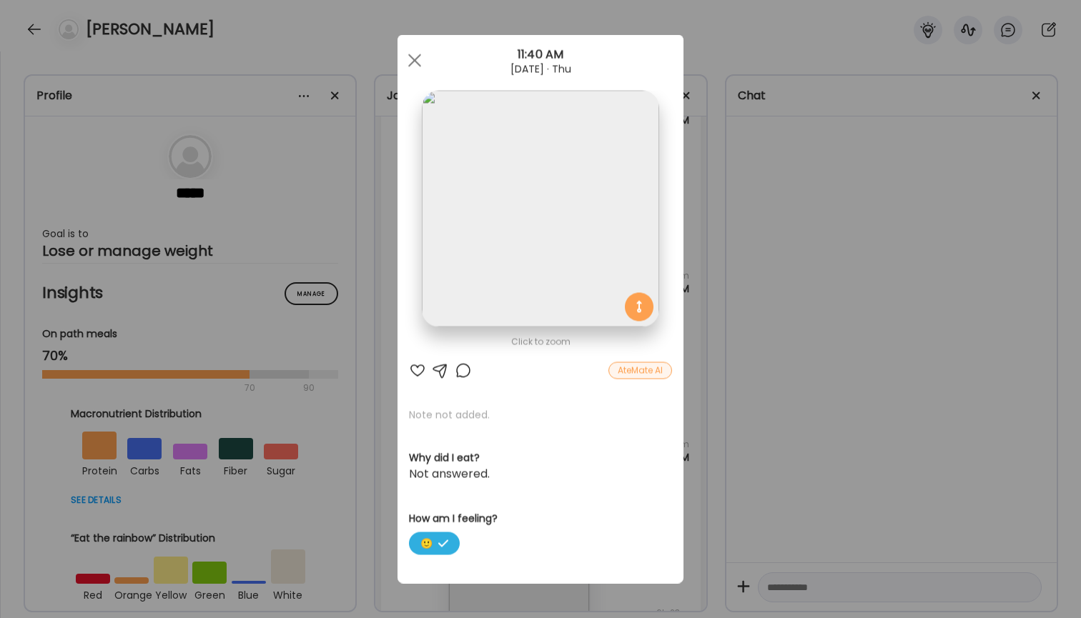
click at [748, 224] on div "Ate Coach Dashboard Wahoo! It’s official Take a moment to set up your Coach Pro…" at bounding box center [540, 309] width 1081 height 618
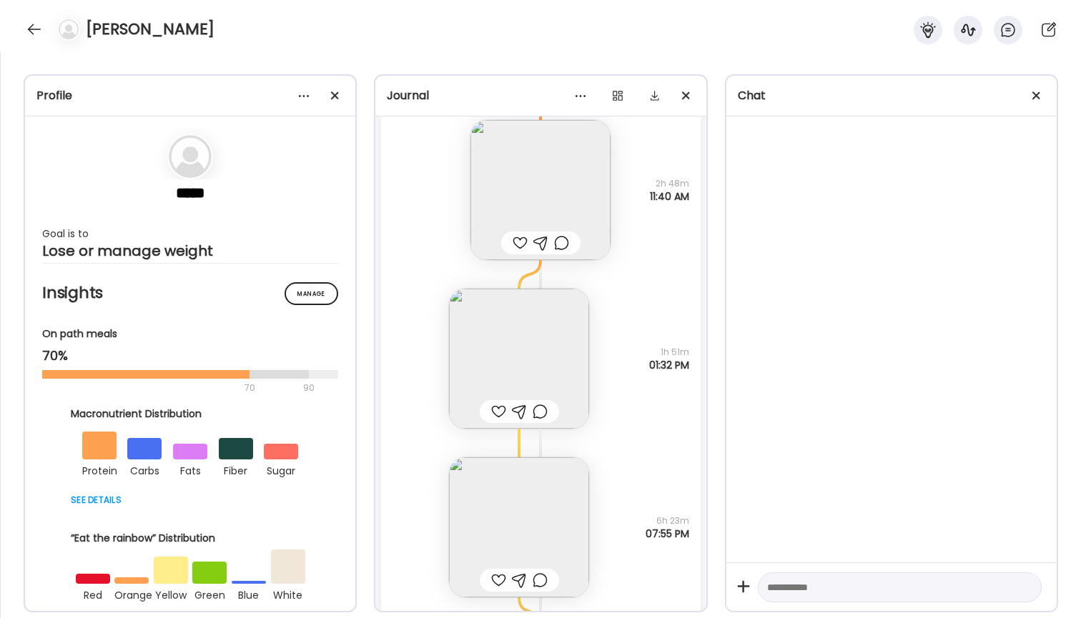
scroll to position [508, 0]
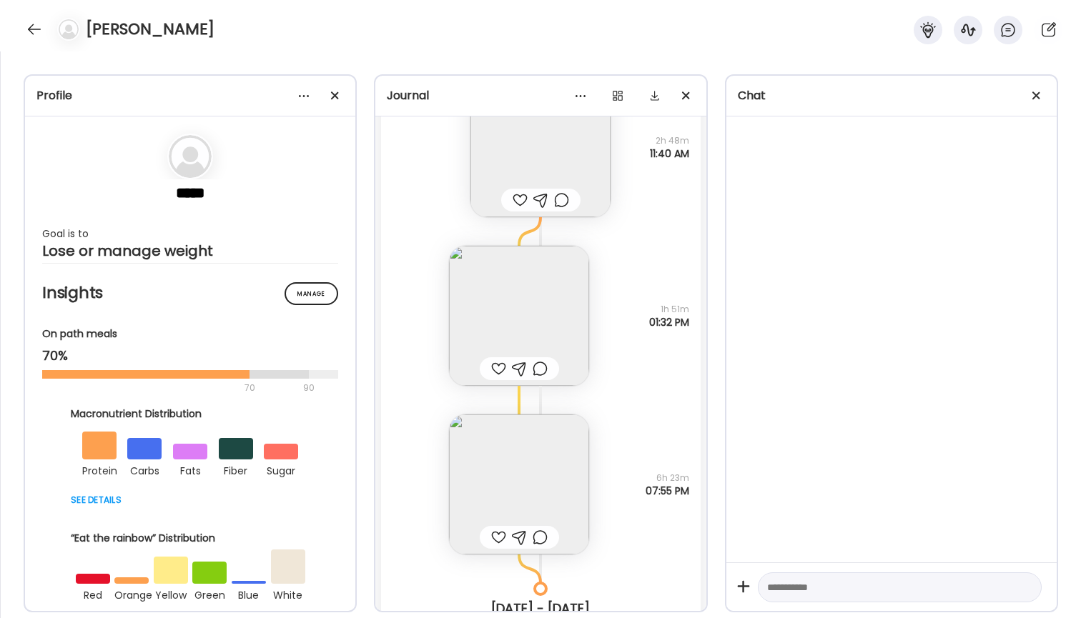
click at [515, 327] on img at bounding box center [519, 316] width 140 height 140
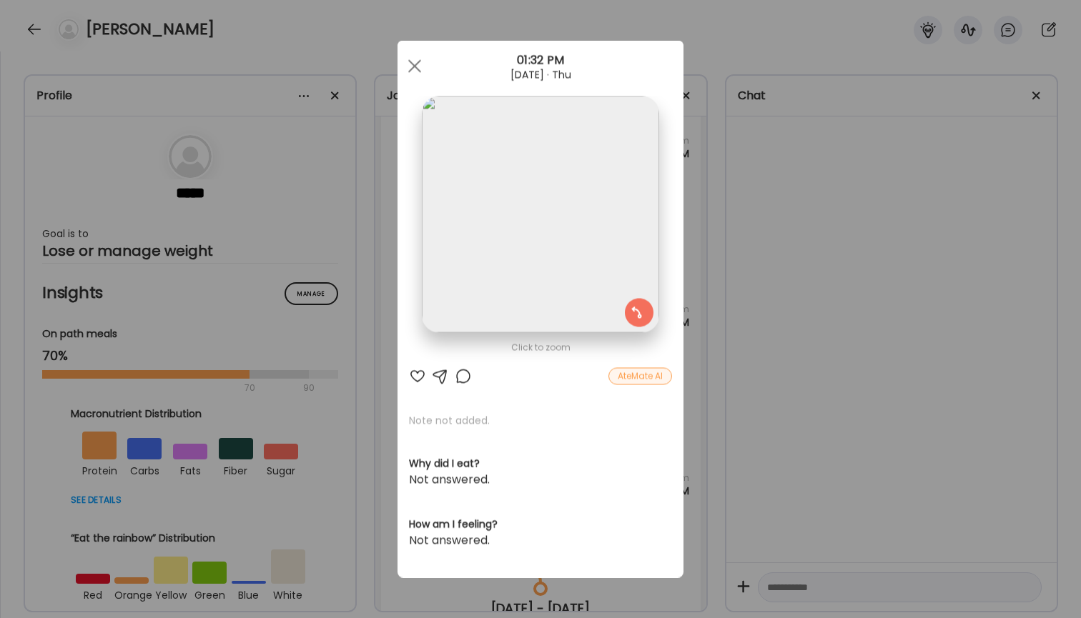
click at [763, 229] on div "Ate Coach Dashboard Wahoo! It’s official Take a moment to set up your Coach Pro…" at bounding box center [540, 309] width 1081 height 618
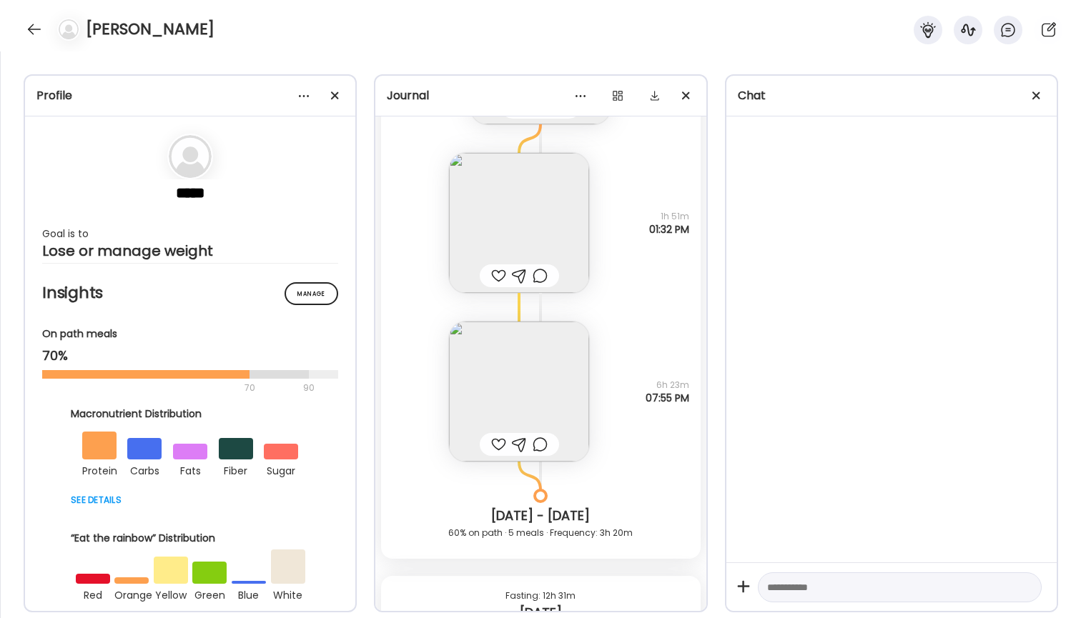
scroll to position [634, 0]
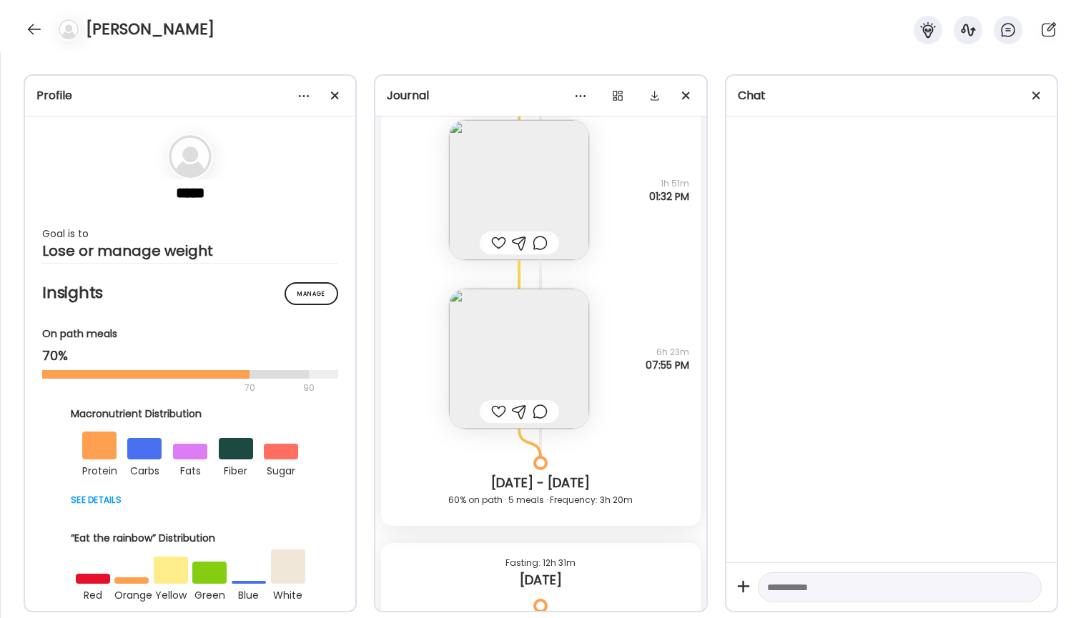
click at [514, 362] on img at bounding box center [519, 359] width 140 height 140
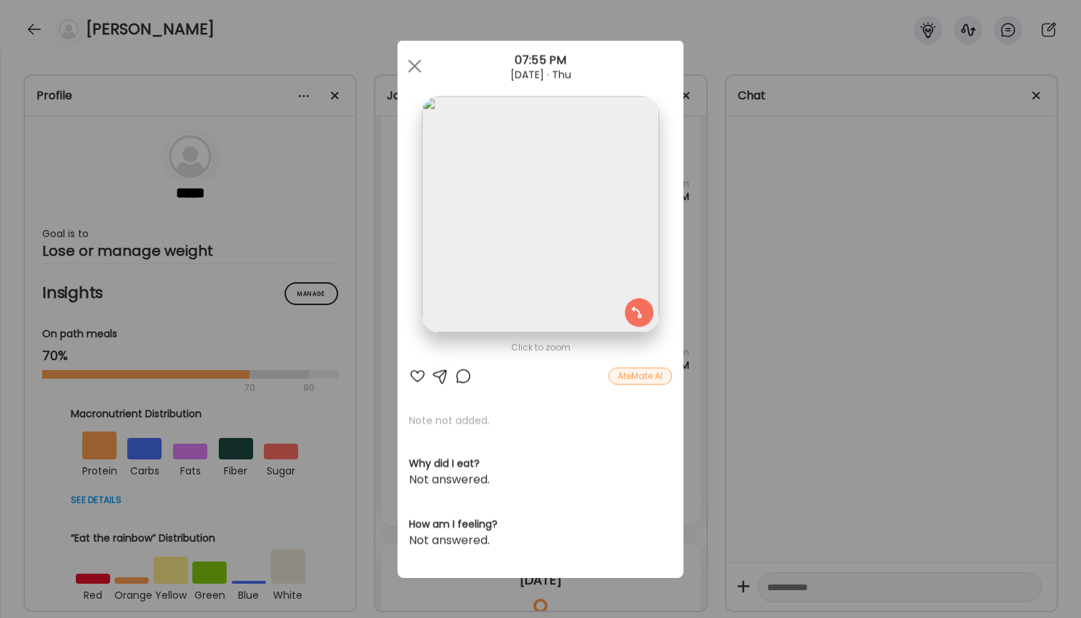
click at [792, 239] on div "Ate Coach Dashboard Wahoo! It’s official Take a moment to set up your Coach Pro…" at bounding box center [540, 309] width 1081 height 618
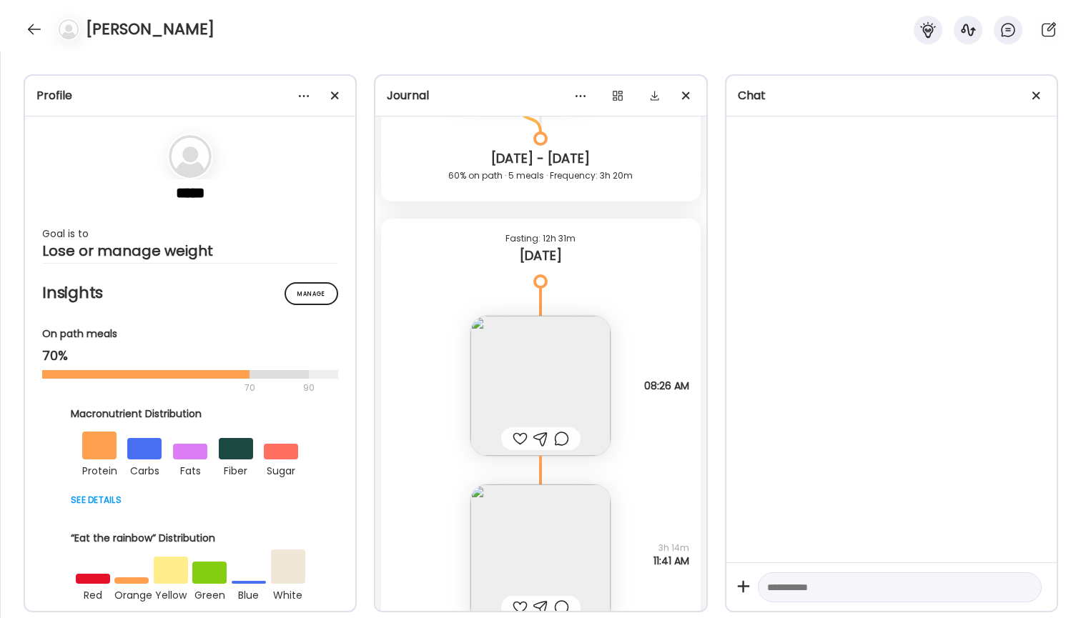
scroll to position [1044, 0]
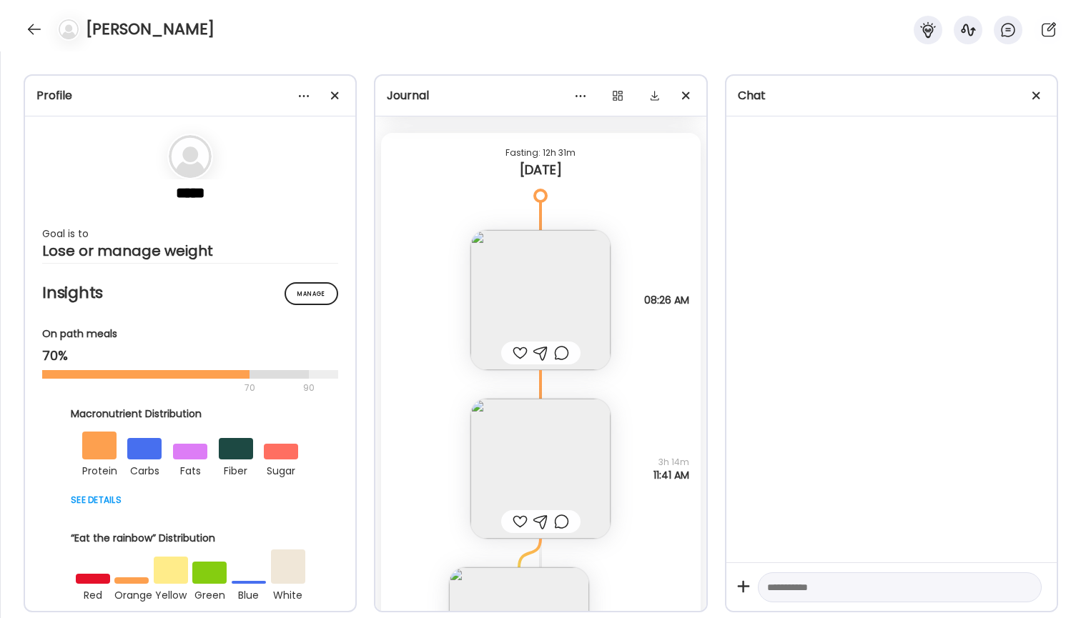
click at [555, 310] on img at bounding box center [540, 300] width 140 height 140
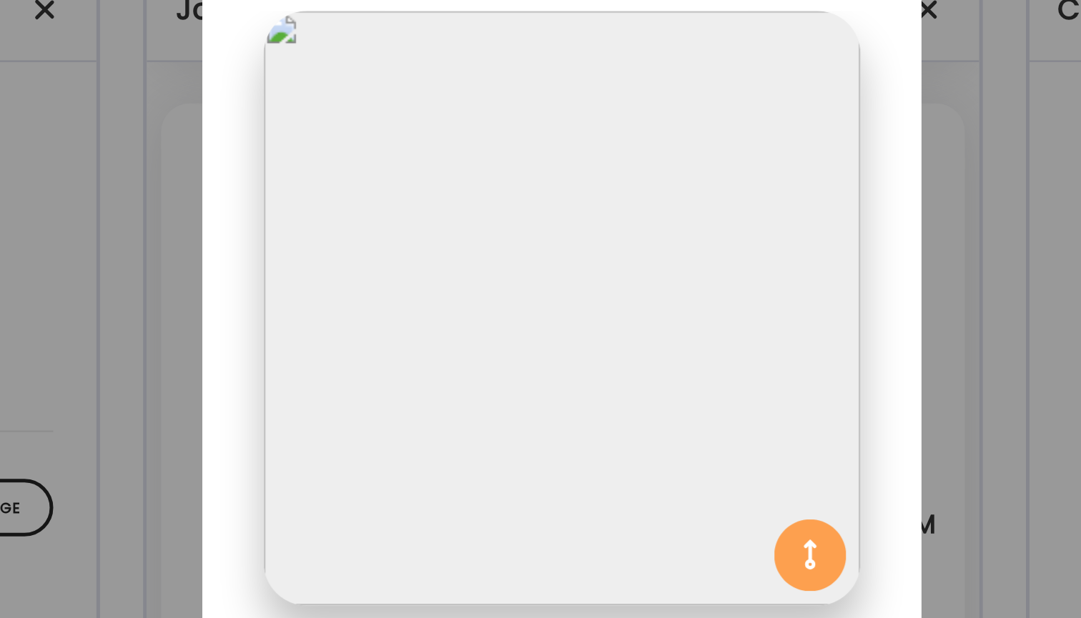
click at [397, 97] on section at bounding box center [540, 231] width 286 height 269
click at [375, 94] on div "Ate Coach Dashboard Wahoo! It’s official Take a moment to set up your Coach Pro…" at bounding box center [540, 309] width 1081 height 618
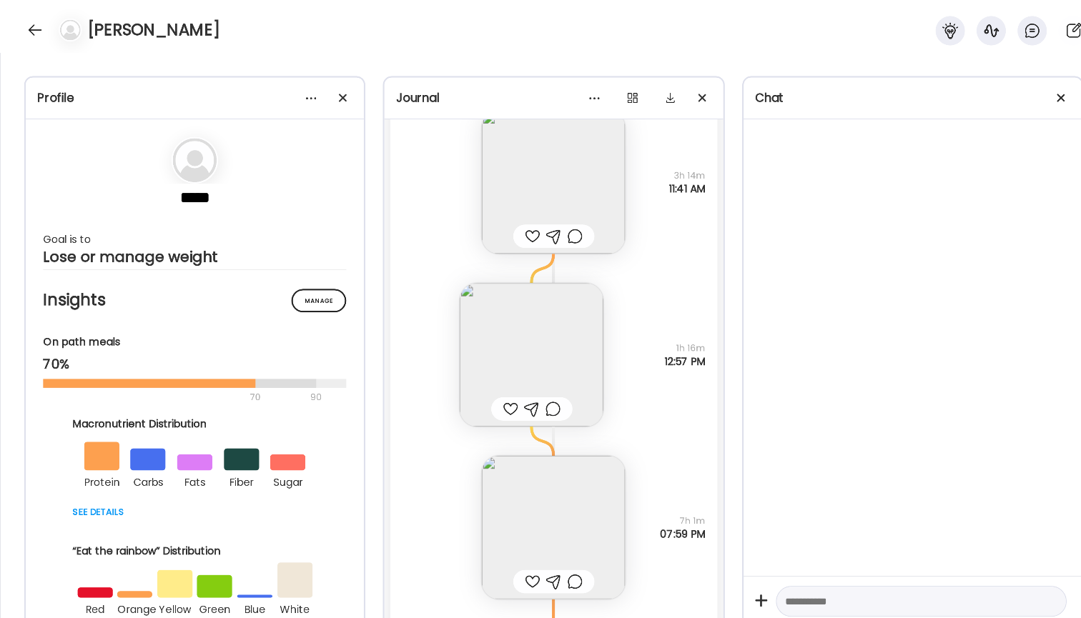
scroll to position [1316, 0]
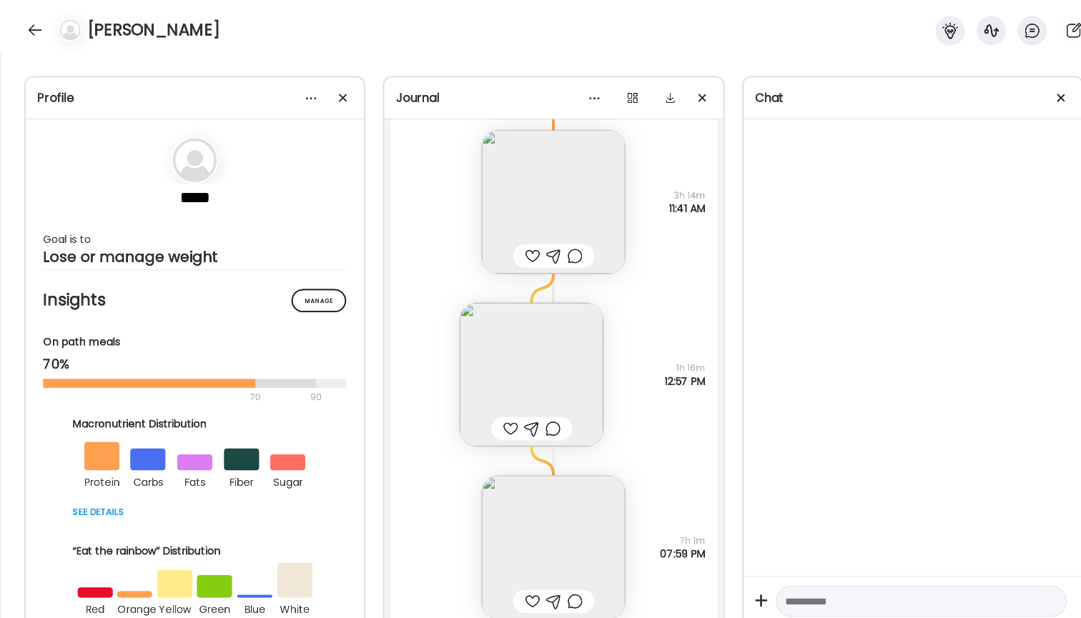
click at [507, 187] on img at bounding box center [540, 197] width 140 height 140
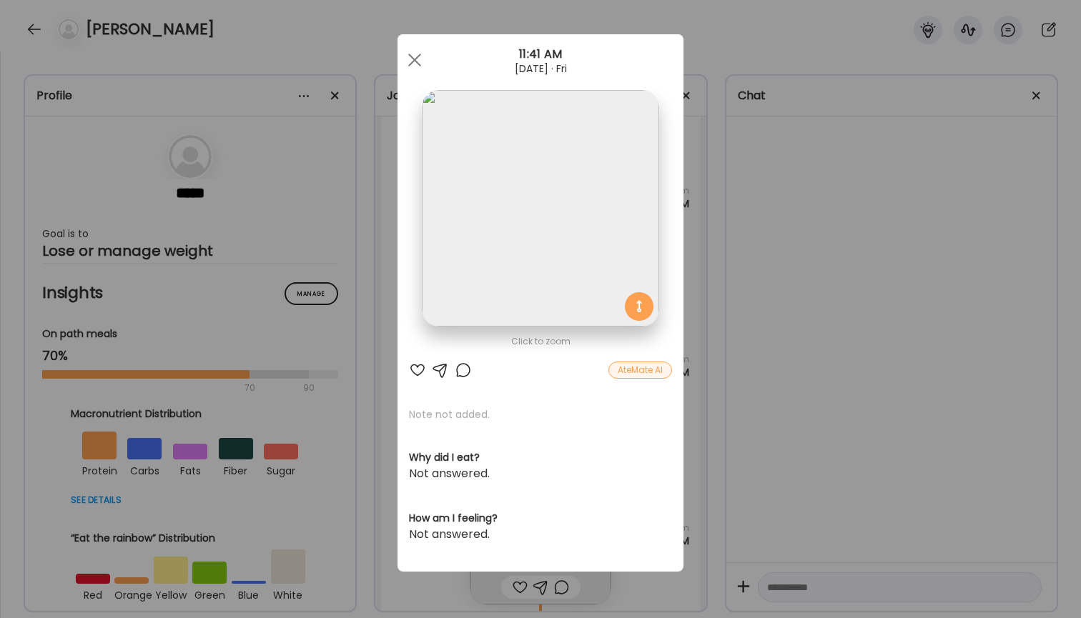
click at [733, 234] on div "Ate Coach Dashboard Wahoo! It’s official Take a moment to set up your Coach Pro…" at bounding box center [540, 309] width 1081 height 618
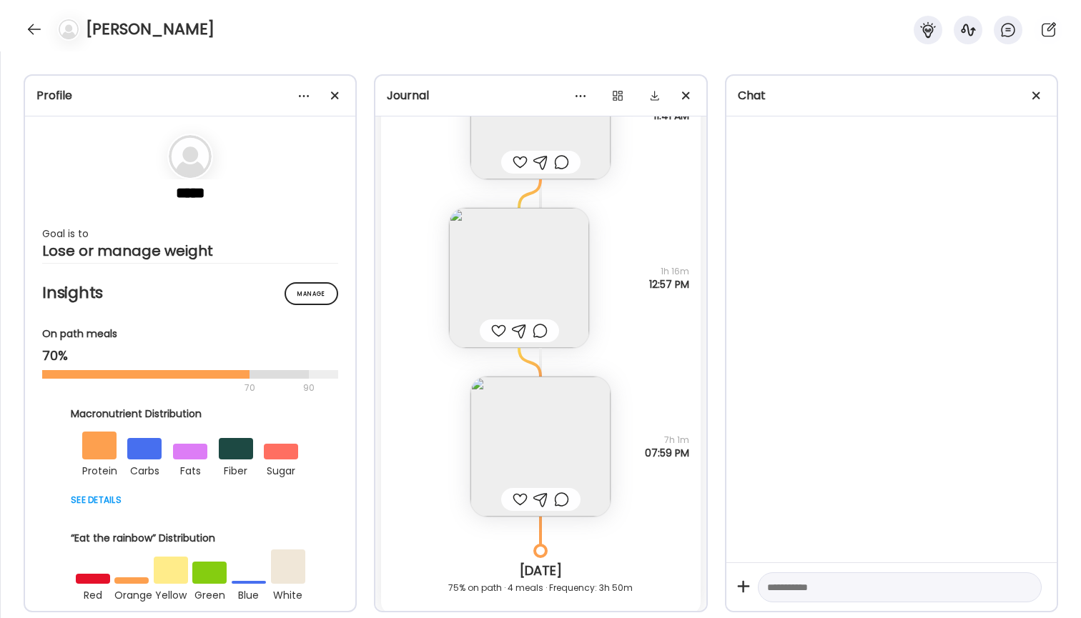
scroll to position [1420, 0]
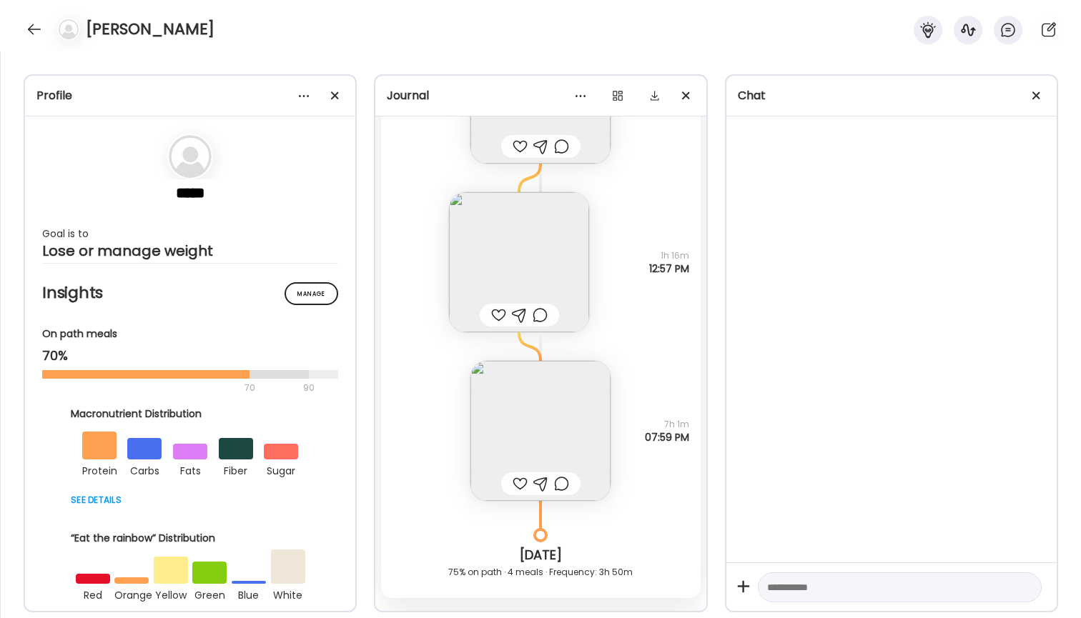
click at [558, 293] on img at bounding box center [519, 262] width 140 height 140
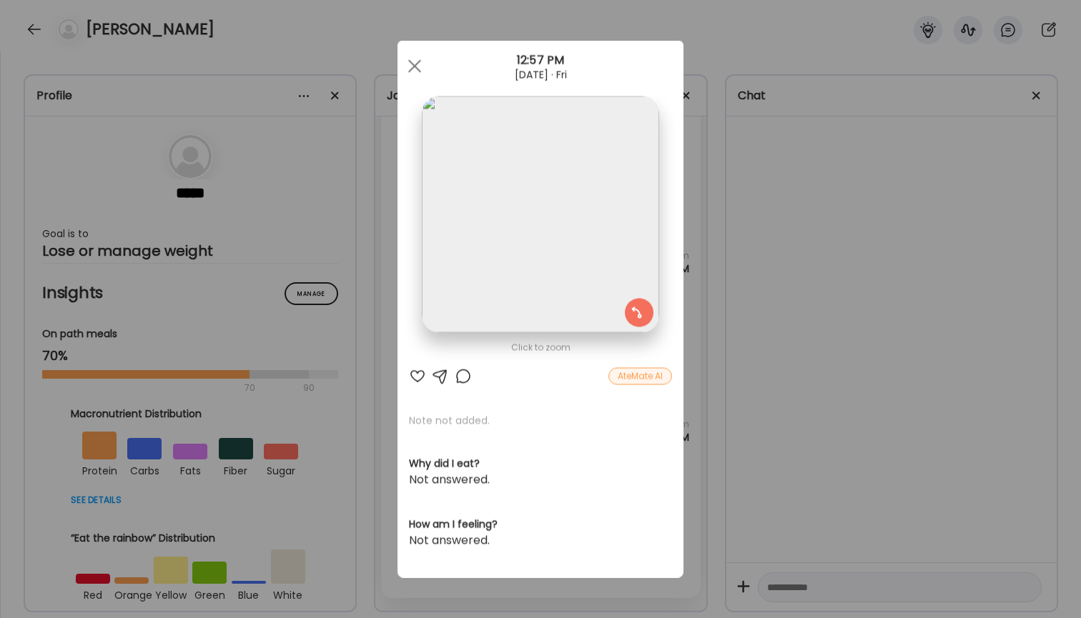
click at [746, 237] on div "Ate Coach Dashboard Wahoo! It’s official Take a moment to set up your Coach Pro…" at bounding box center [540, 309] width 1081 height 618
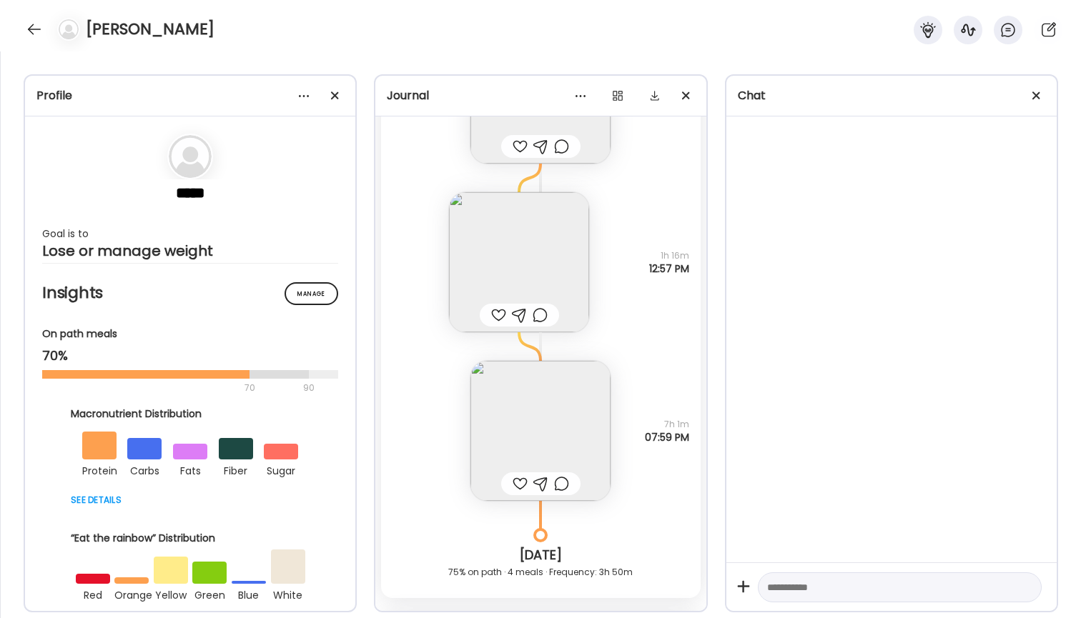
click at [544, 390] on img at bounding box center [540, 431] width 140 height 140
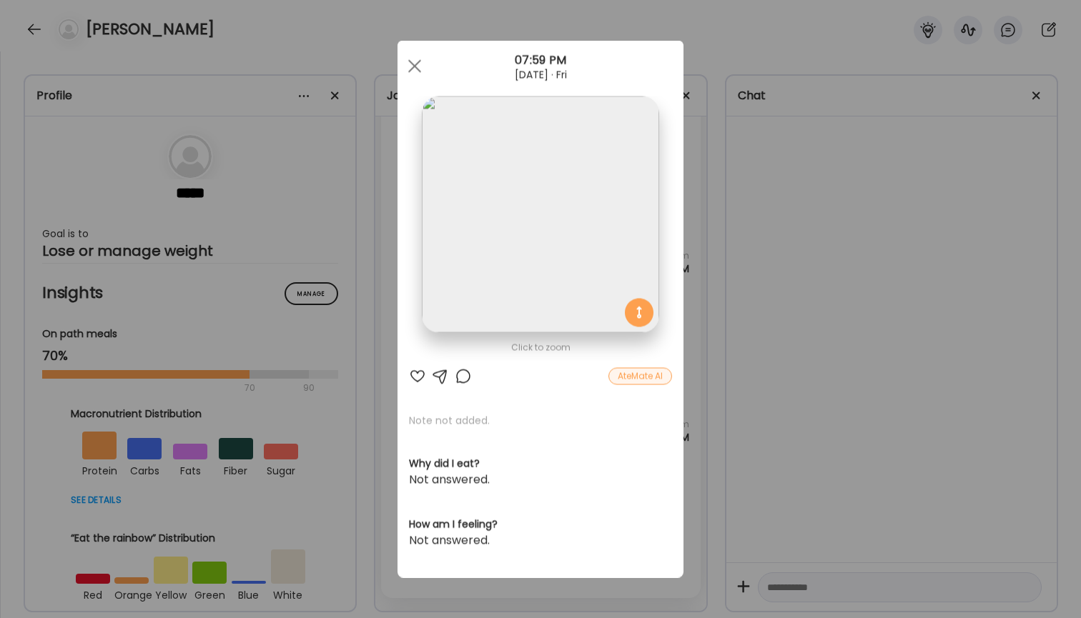
click at [723, 236] on div "Ate Coach Dashboard Wahoo! It’s official Take a moment to set up your Coach Pro…" at bounding box center [540, 309] width 1081 height 618
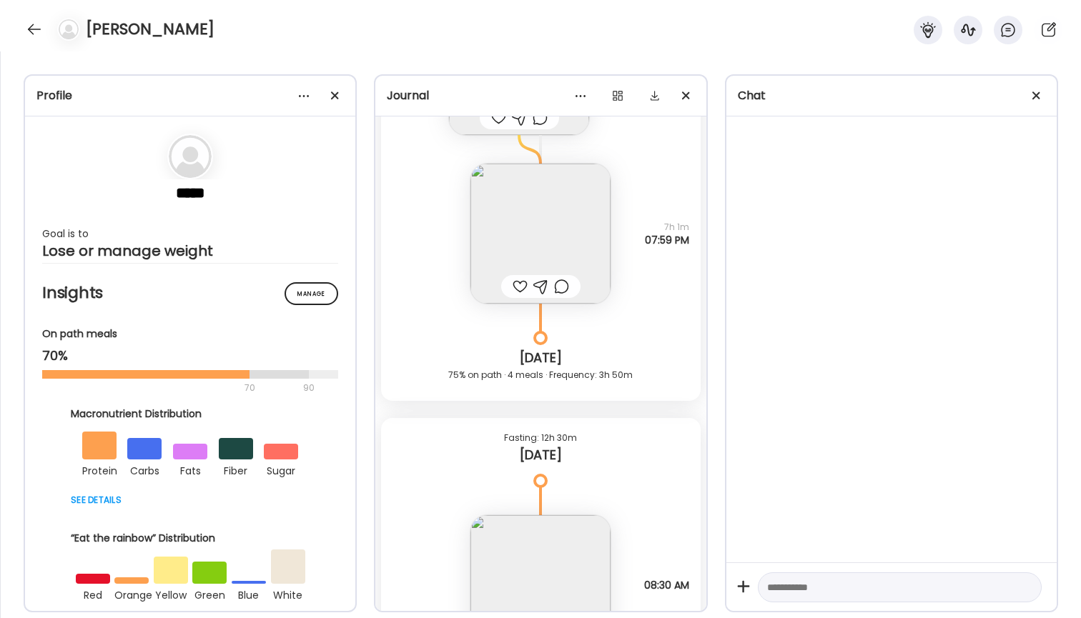
scroll to position [1665, 0]
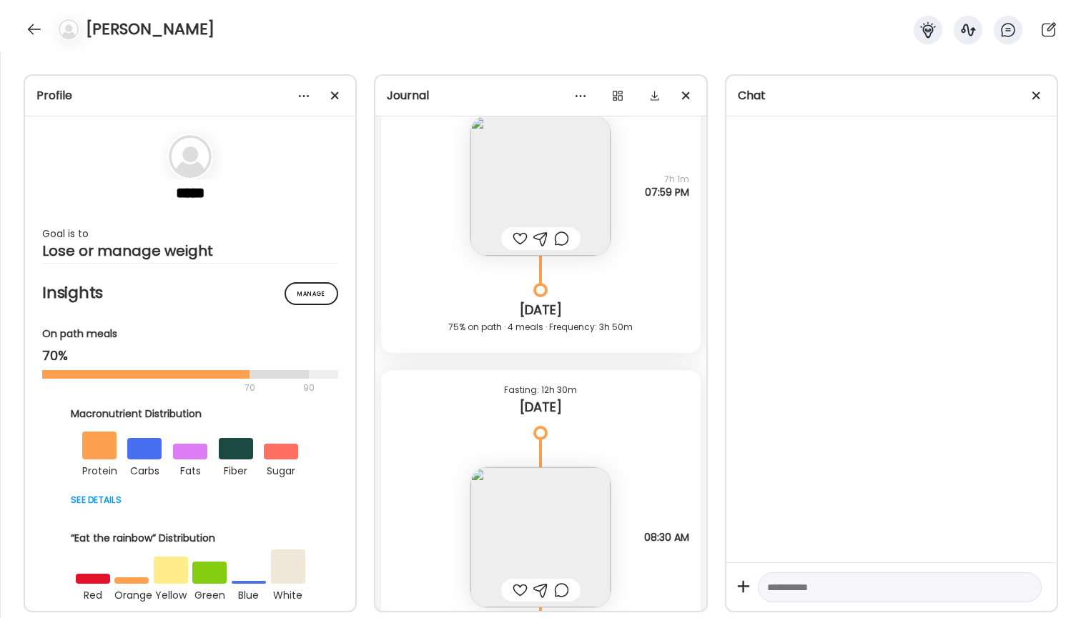
click at [520, 243] on div at bounding box center [520, 238] width 15 height 17
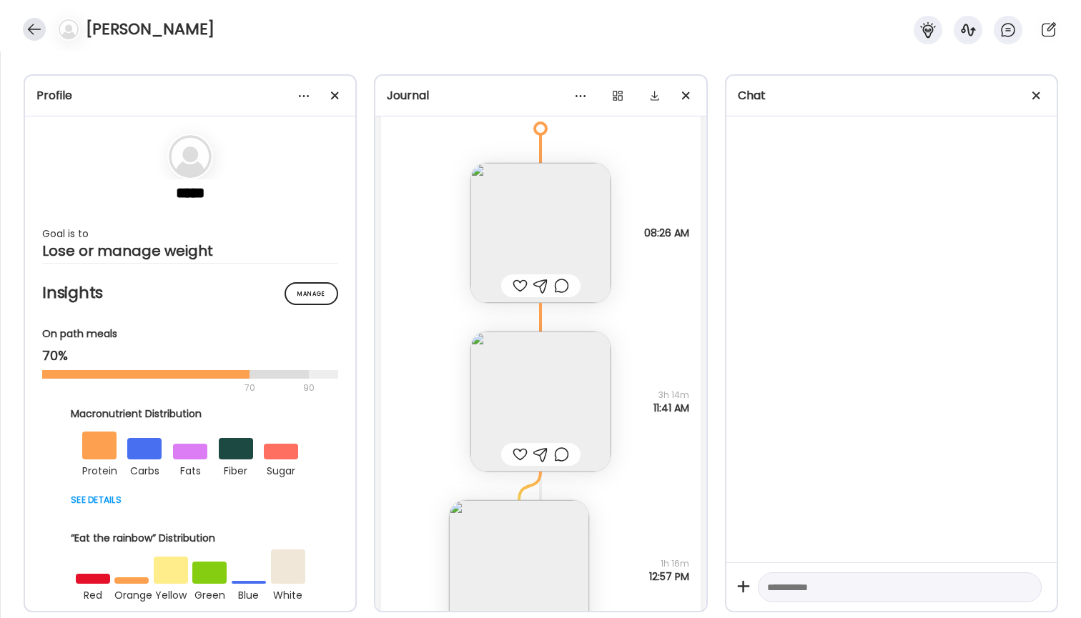
click at [32, 34] on div at bounding box center [34, 29] width 23 height 23
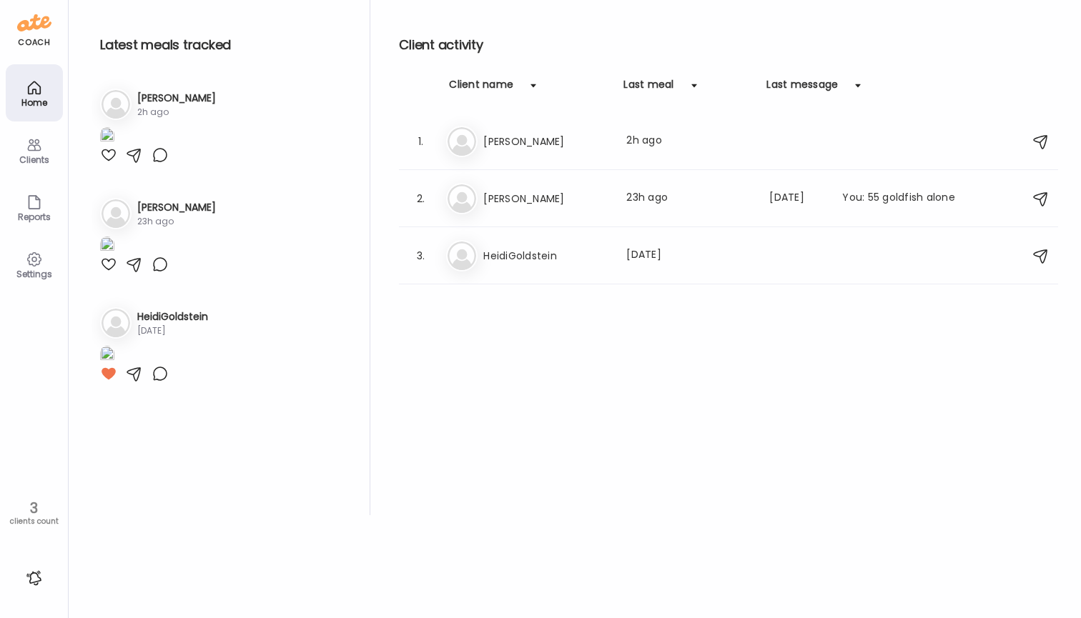
scroll to position [90, 0]
